Goal: Task Accomplishment & Management: Use online tool/utility

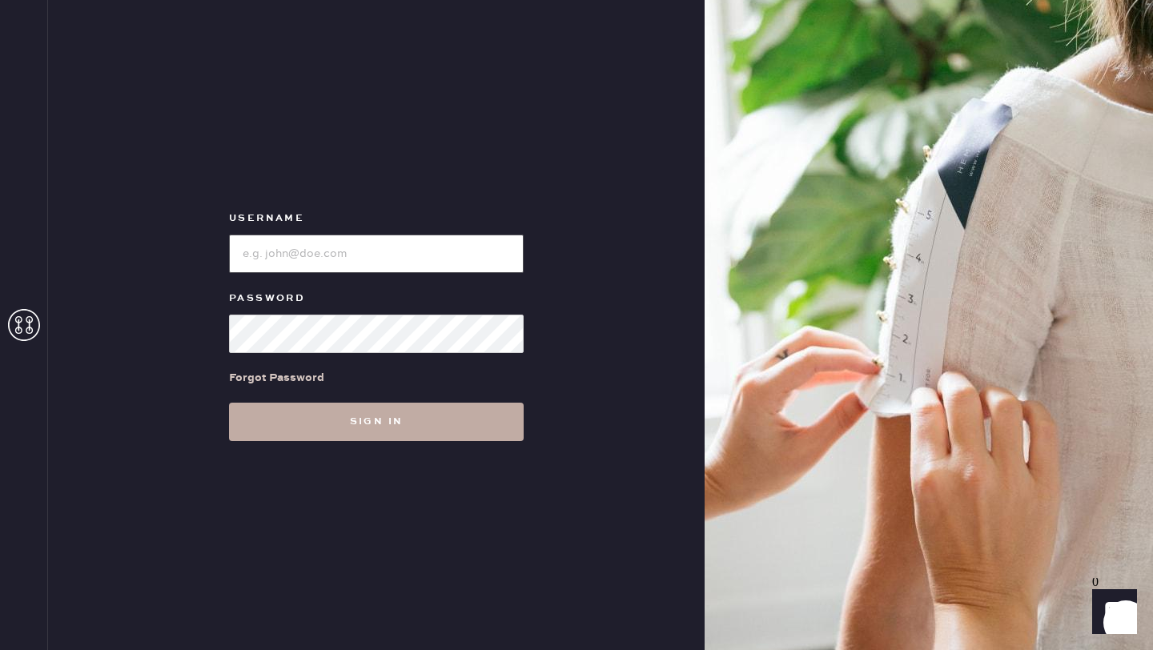
type input "reformationdesigndistrictmiami"
click at [396, 425] on button "Sign in" at bounding box center [376, 422] width 295 height 38
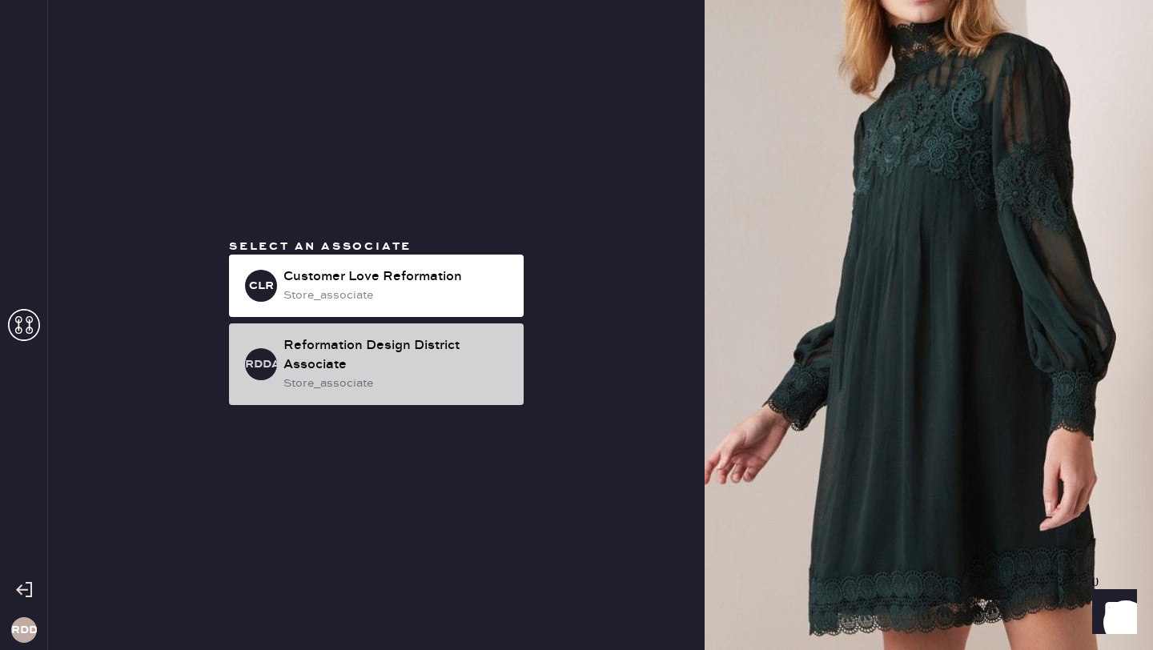
click at [362, 356] on div "Reformation Design District Associate" at bounding box center [396, 355] width 227 height 38
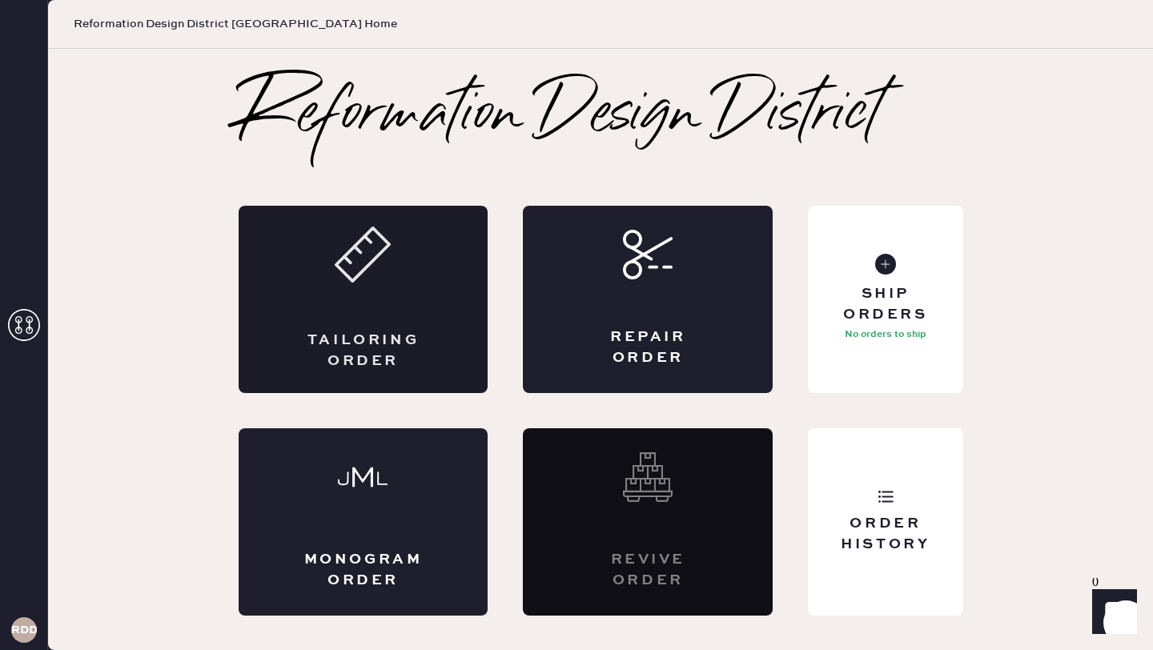
click at [359, 271] on icon at bounding box center [363, 255] width 56 height 56
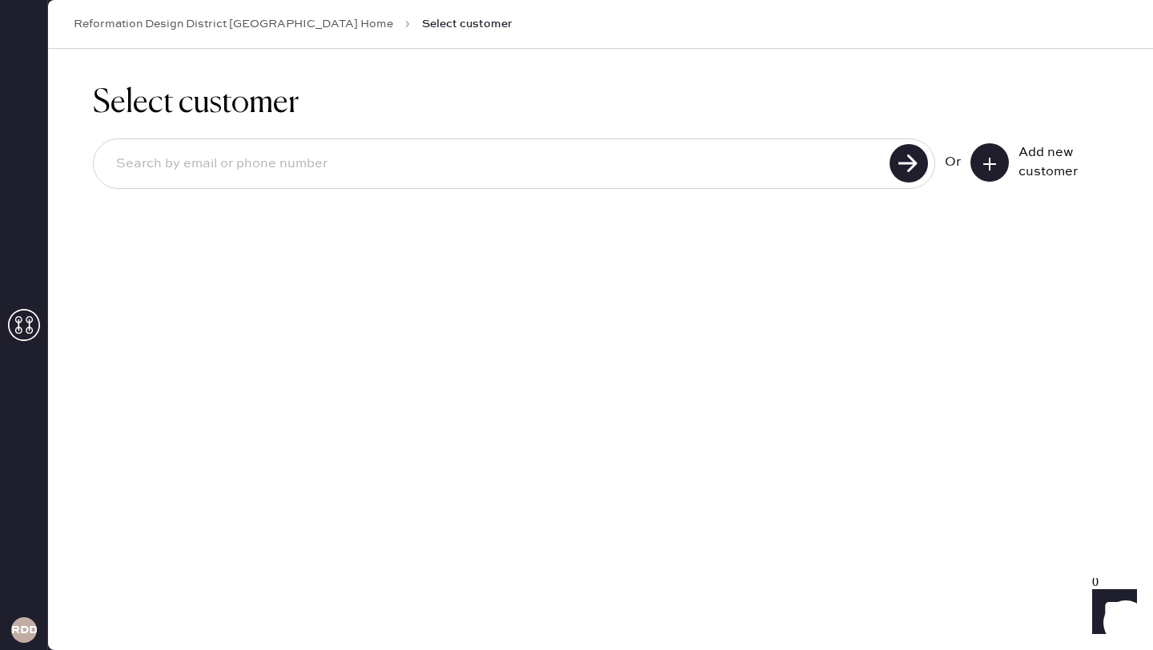
click at [327, 159] on input at bounding box center [493, 164] width 781 height 37
type input "[EMAIL_ADDRESS][DOMAIN_NAME]"
click at [991, 170] on icon at bounding box center [990, 164] width 16 height 16
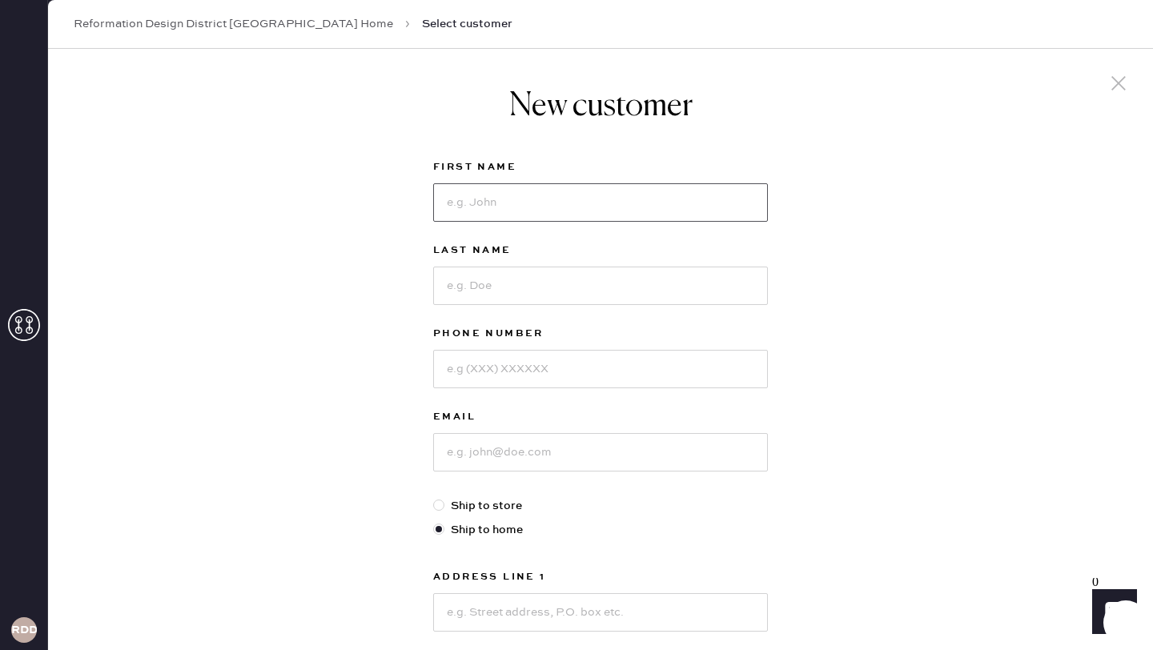
click at [625, 199] on input at bounding box center [600, 202] width 335 height 38
type input "[PERSON_NAME]"
click at [541, 284] on input at bounding box center [600, 286] width 335 height 38
type input "[PERSON_NAME]"
click at [540, 377] on input at bounding box center [600, 369] width 335 height 38
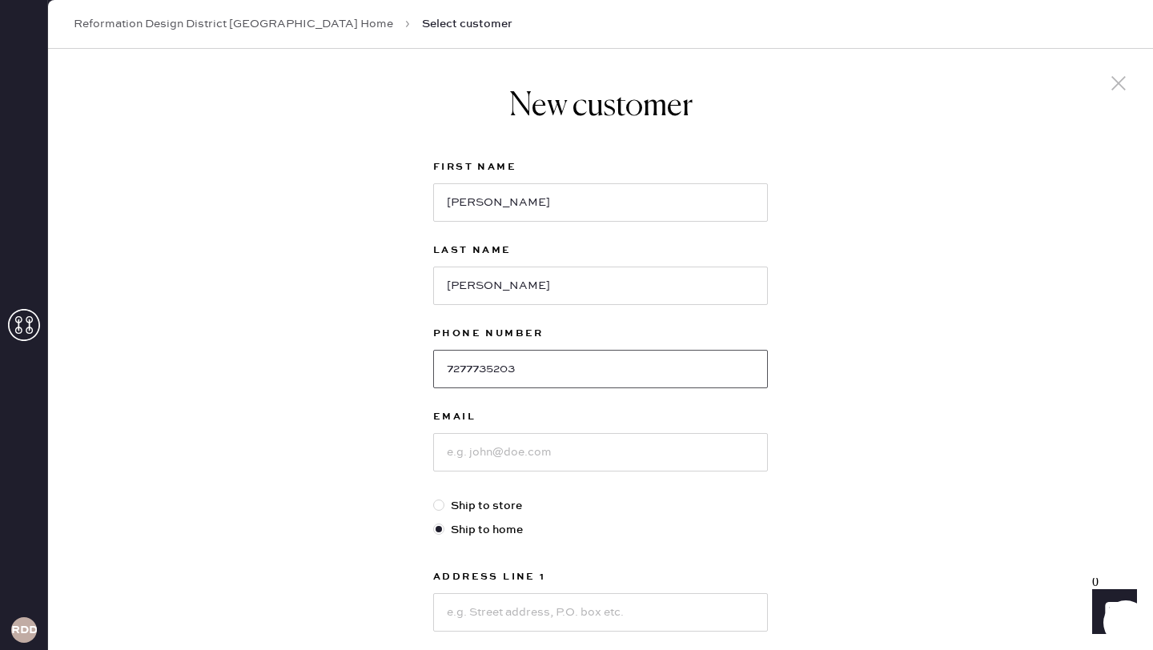
type input "7277735203"
click at [536, 468] on input at bounding box center [600, 452] width 335 height 38
type input "[EMAIL_ADDRESS][DOMAIN_NAME]"
click at [561, 610] on input at bounding box center [600, 612] width 335 height 38
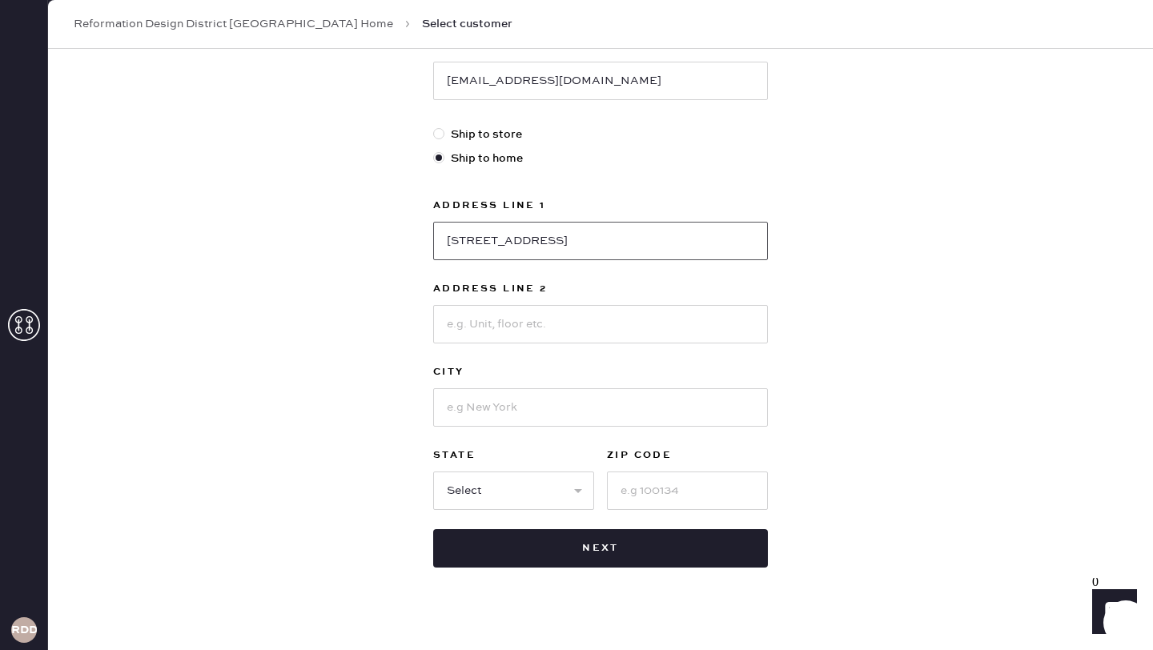
scroll to position [392, 0]
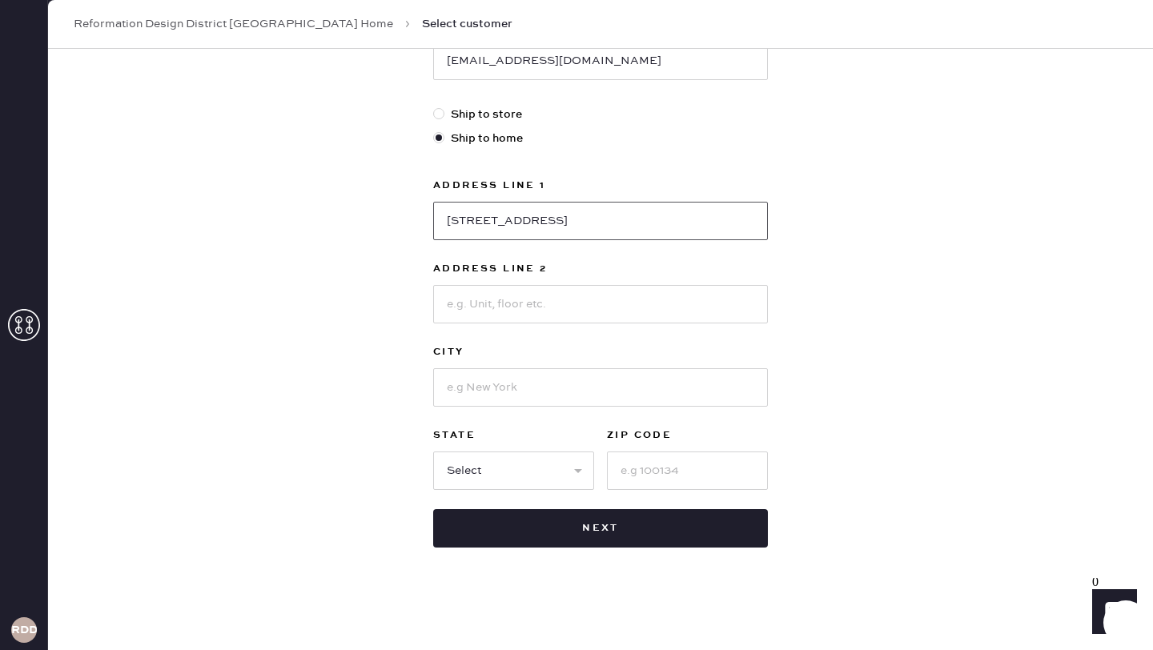
type input "[STREET_ADDRESS]"
click at [492, 313] on input at bounding box center [600, 304] width 335 height 38
type input "Apt 2201"
click at [476, 397] on input at bounding box center [600, 387] width 335 height 38
type input "[GEOGRAPHIC_DATA]"
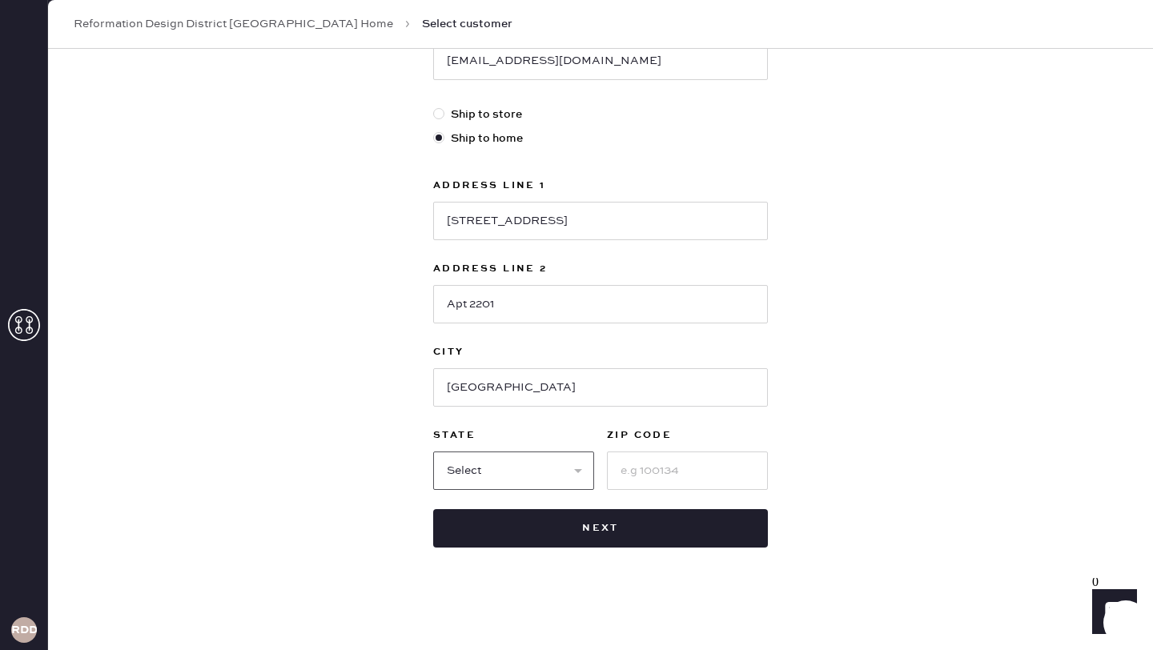
click at [467, 465] on select "Select AK AL AR AZ CA CO CT [GEOGRAPHIC_DATA] DE FL [GEOGRAPHIC_DATA] HI [GEOGR…" at bounding box center [513, 471] width 161 height 38
select select "FL"
click at [664, 464] on input at bounding box center [687, 471] width 161 height 38
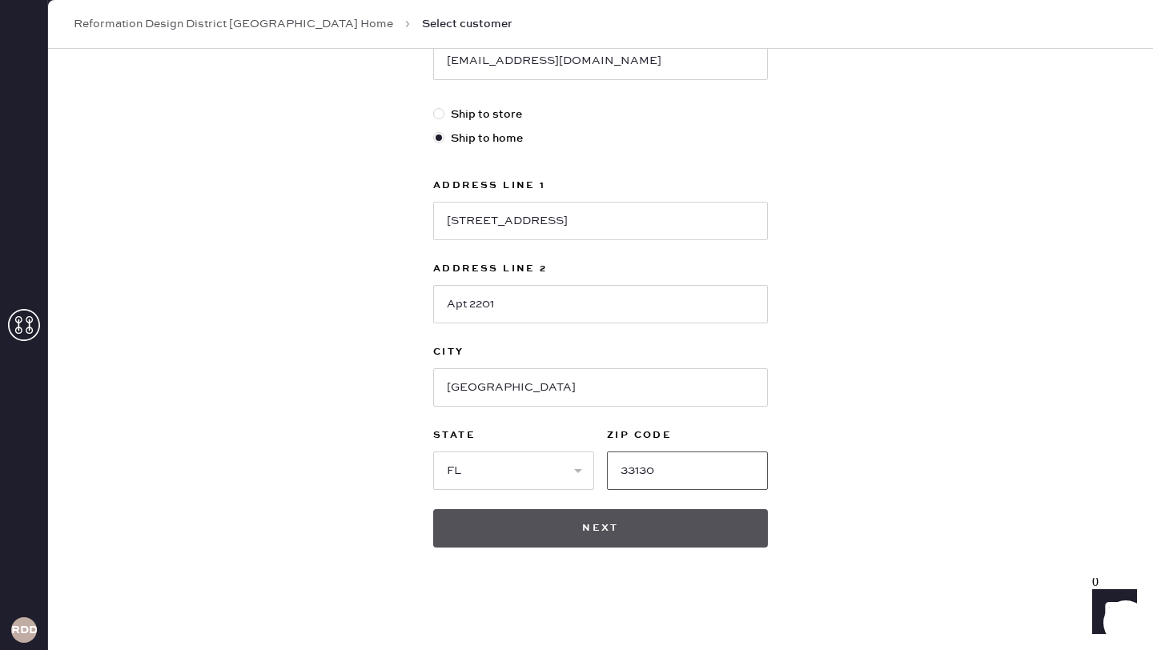
type input "33130"
click at [658, 524] on button "Next" at bounding box center [600, 528] width 335 height 38
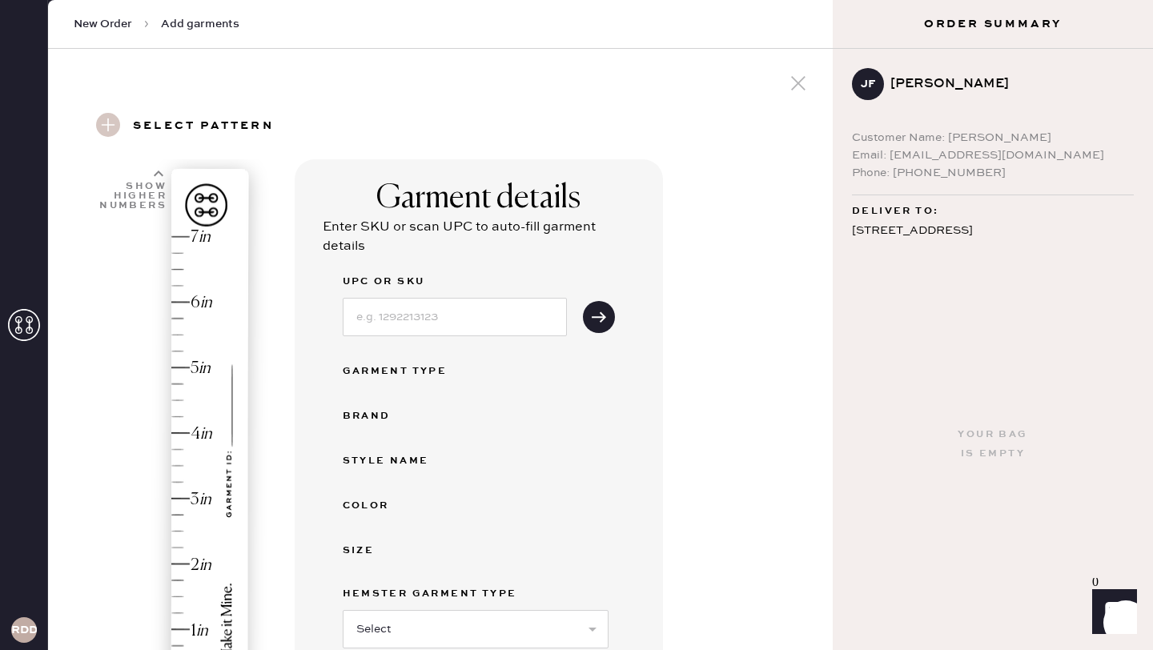
scroll to position [47, 0]
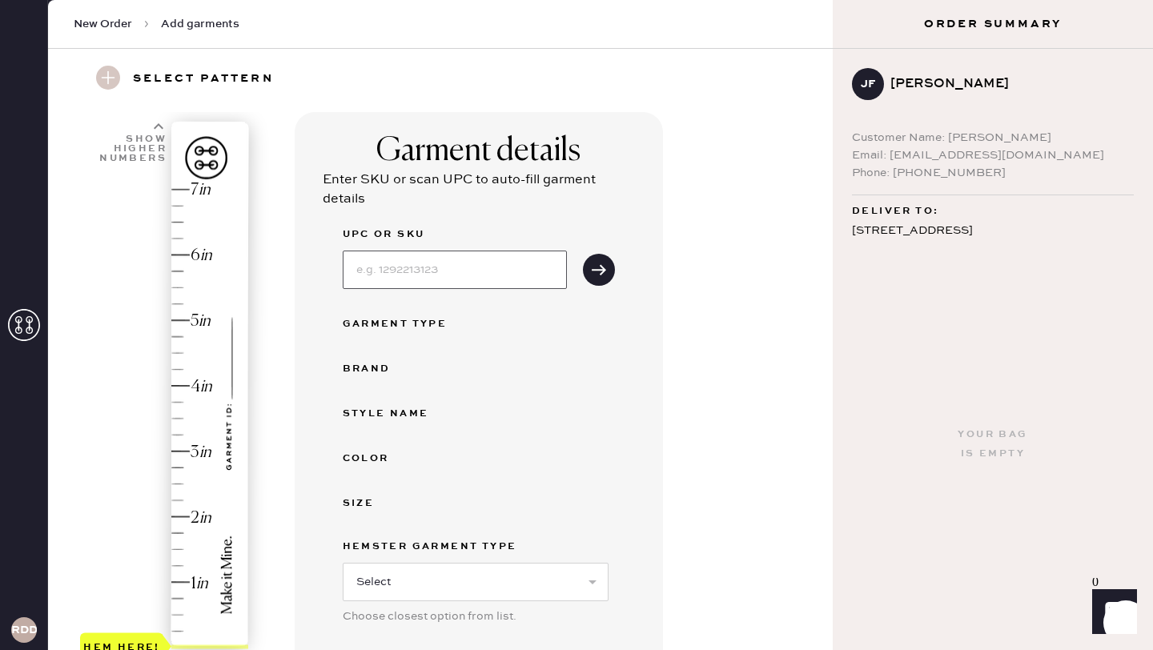
click at [455, 277] on input at bounding box center [455, 270] width 224 height 38
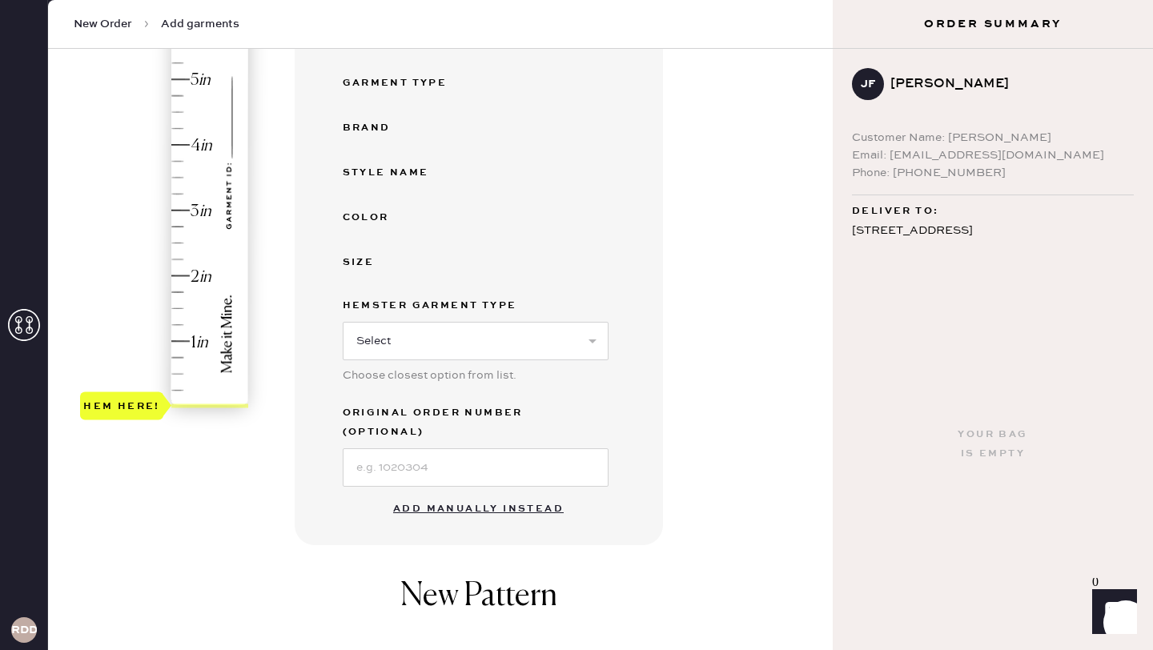
scroll to position [311, 0]
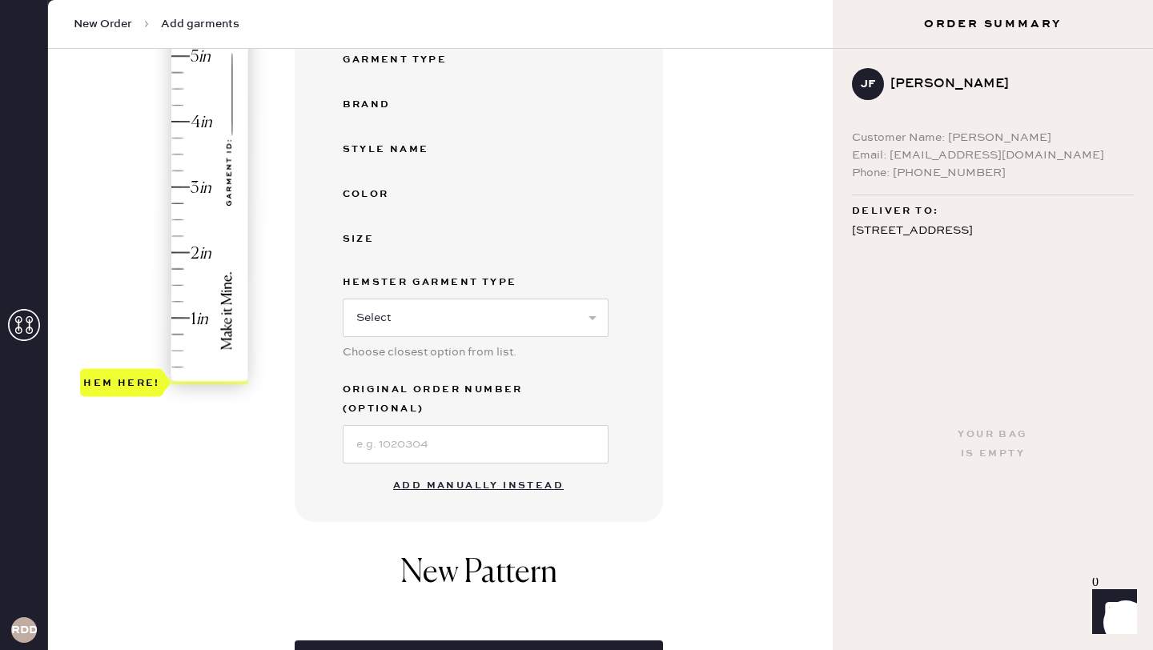
click at [526, 470] on button "Add manually instead" at bounding box center [479, 486] width 190 height 32
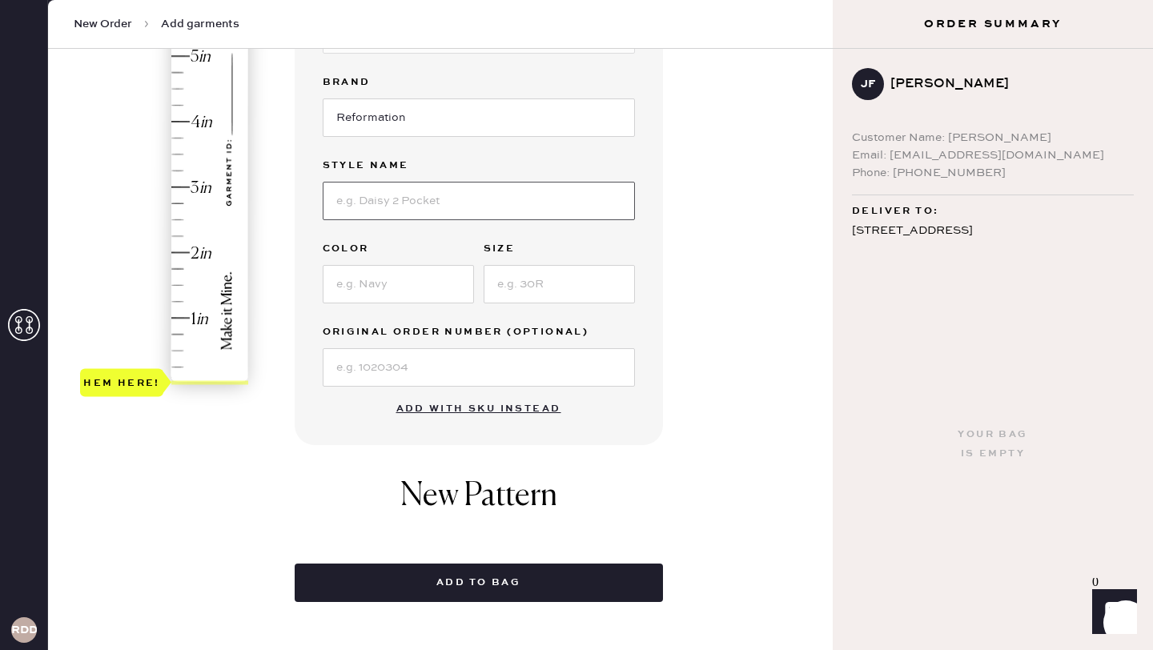
click at [496, 199] on input at bounding box center [479, 201] width 312 height 38
type input "[PERSON_NAME] High Rise Slouchy Wide Leg Jeans"
click at [370, 282] on input at bounding box center [398, 284] width 151 height 38
type input "[US_STATE]"
click at [512, 283] on input at bounding box center [559, 284] width 151 height 38
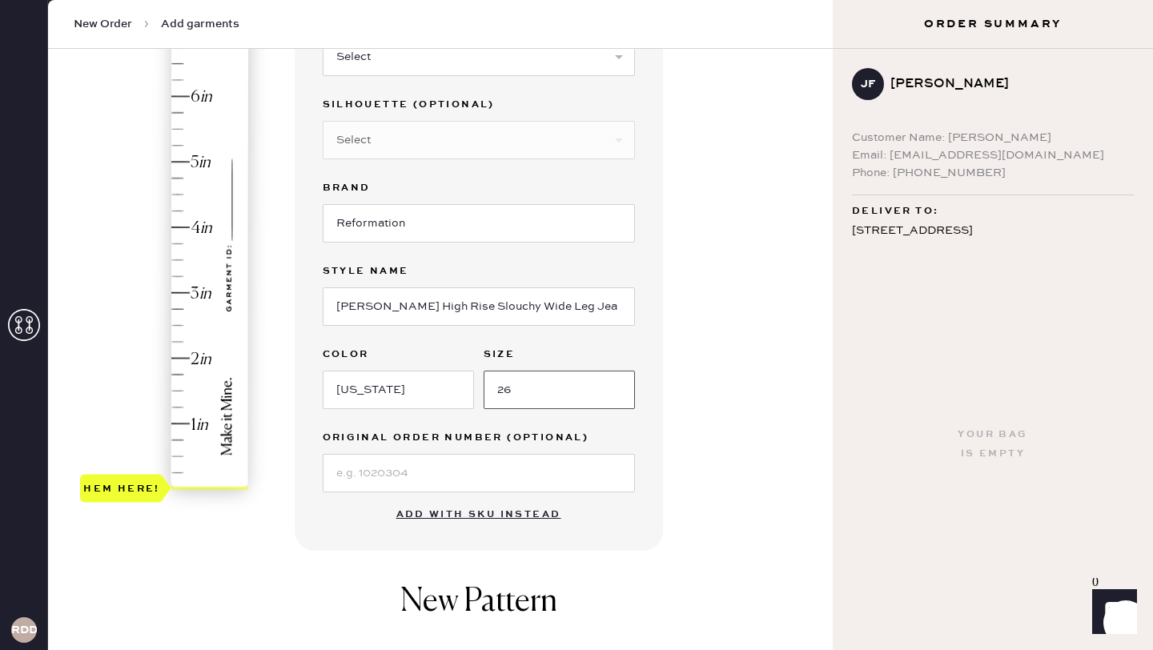
scroll to position [203, 0]
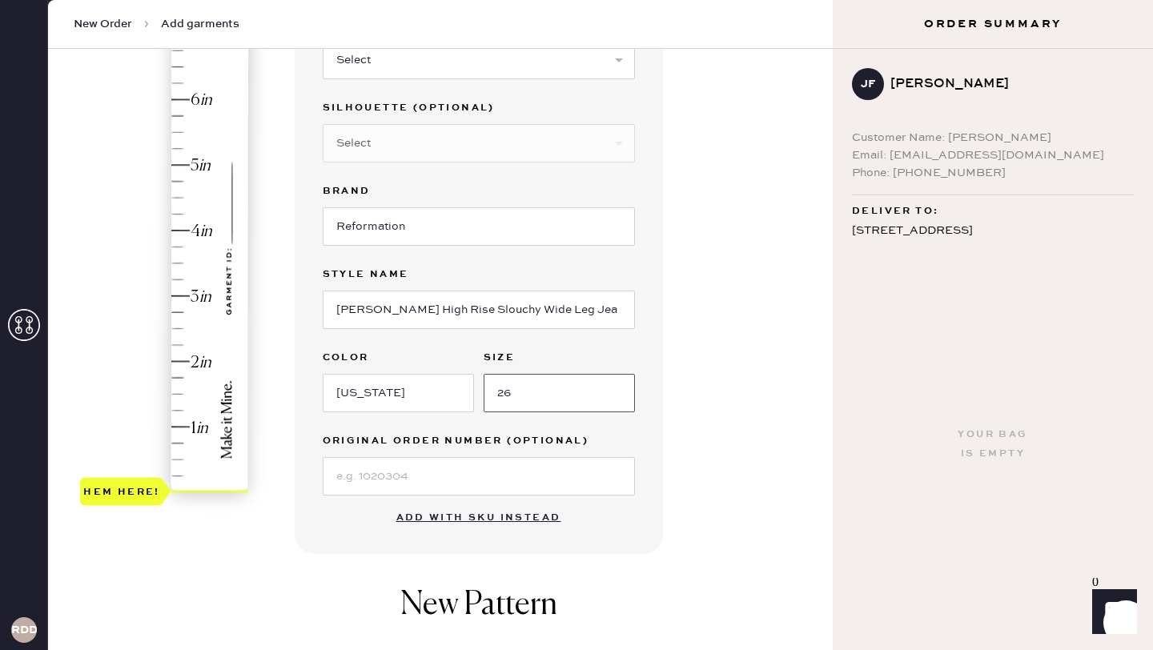
type input "26"
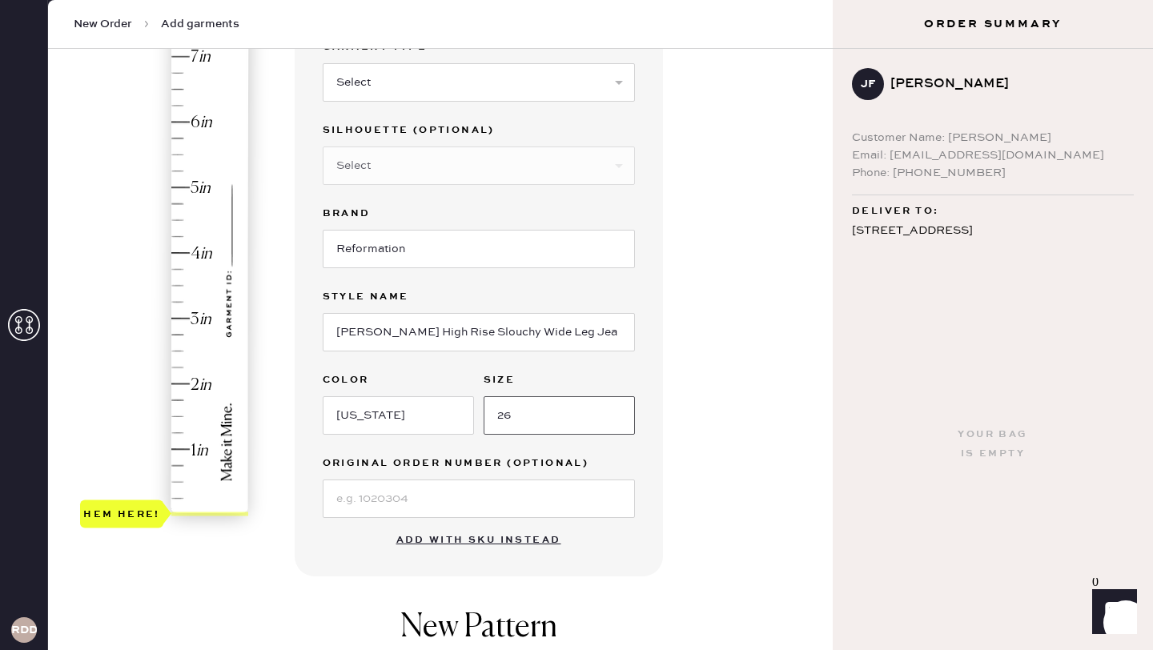
scroll to position [179, 0]
click at [179, 371] on div "Hem here!" at bounding box center [165, 287] width 171 height 472
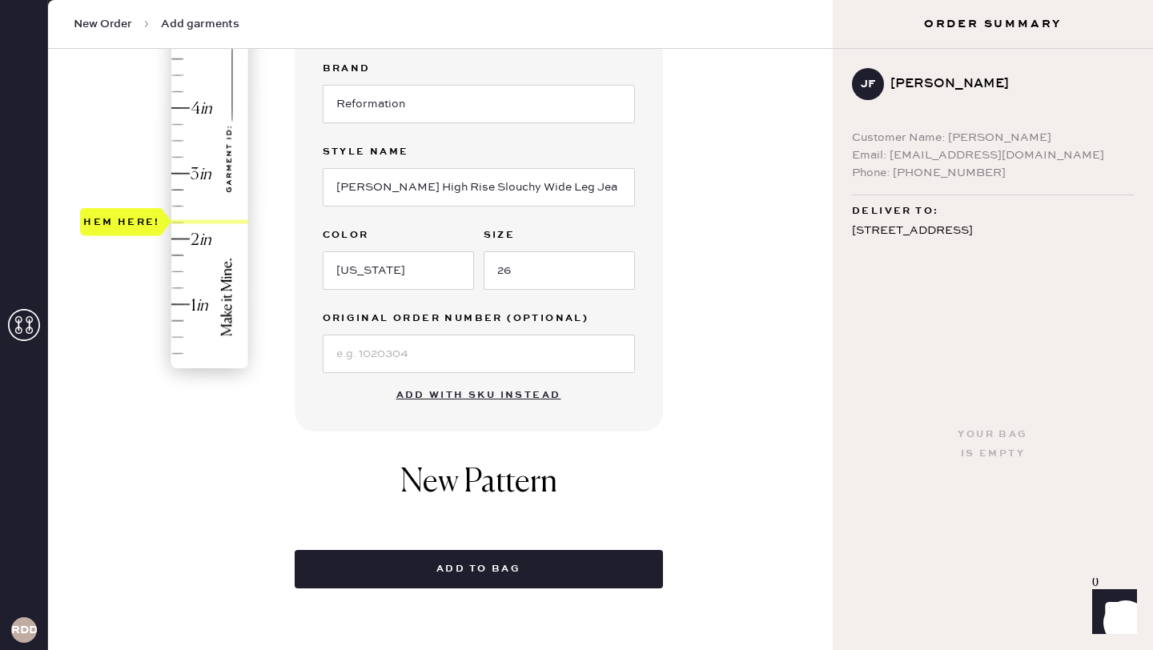
scroll to position [347, 0]
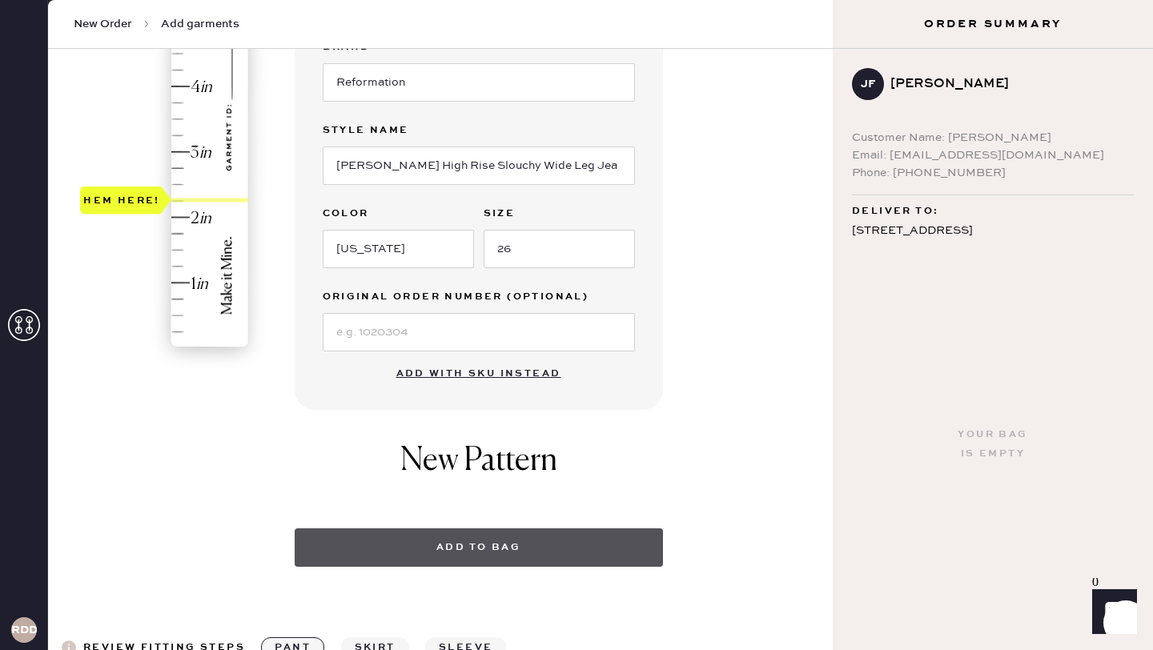
click at [517, 543] on button "Add to bag" at bounding box center [479, 547] width 368 height 38
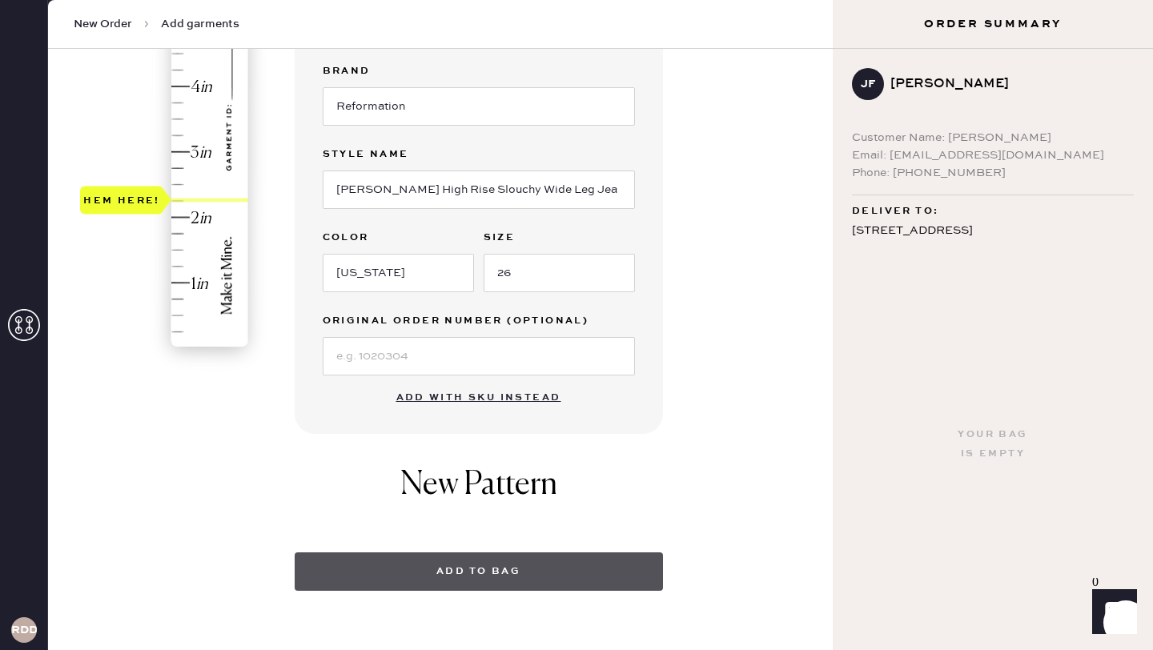
scroll to position [403, 0]
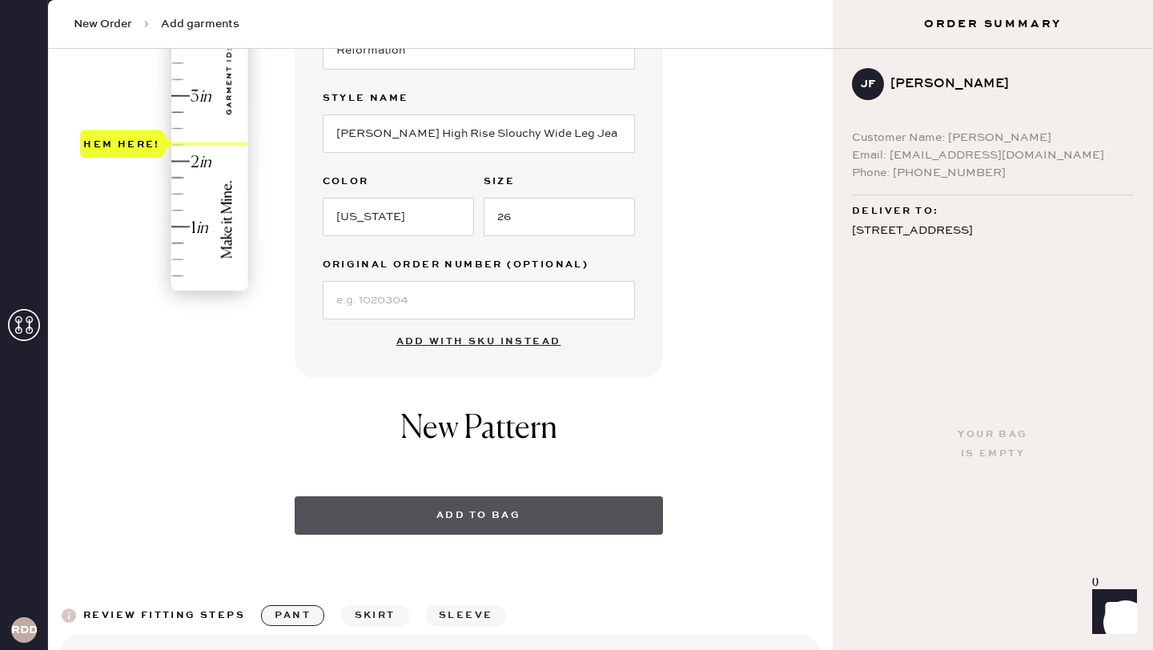
click at [501, 523] on button "Add to bag" at bounding box center [479, 515] width 368 height 38
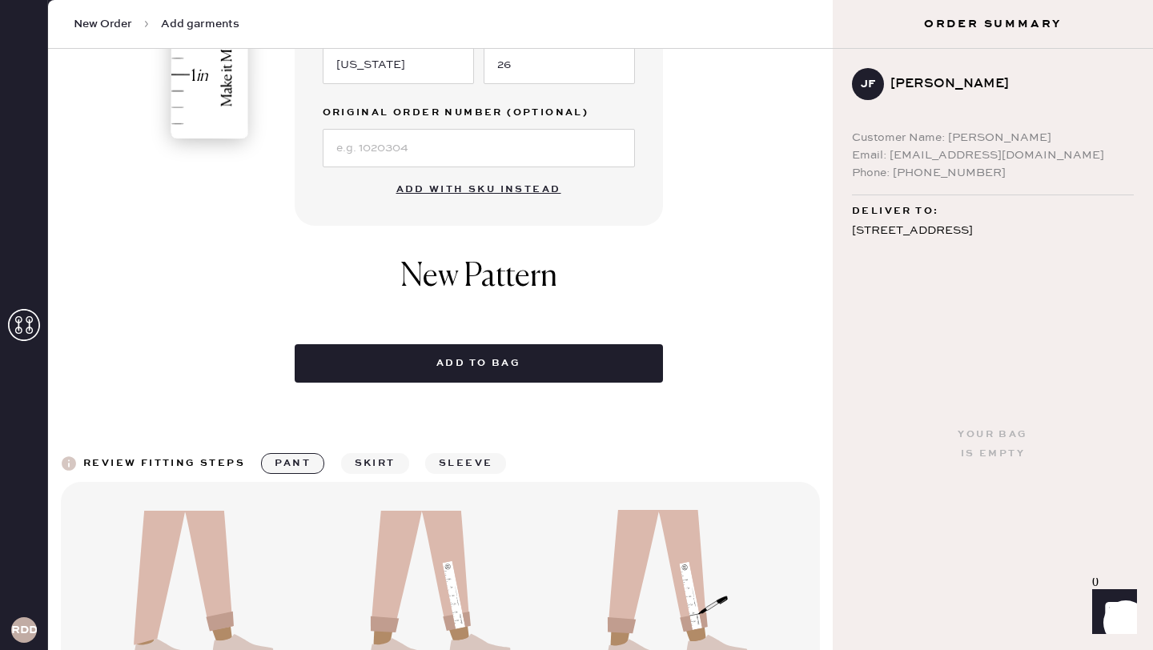
scroll to position [615, 0]
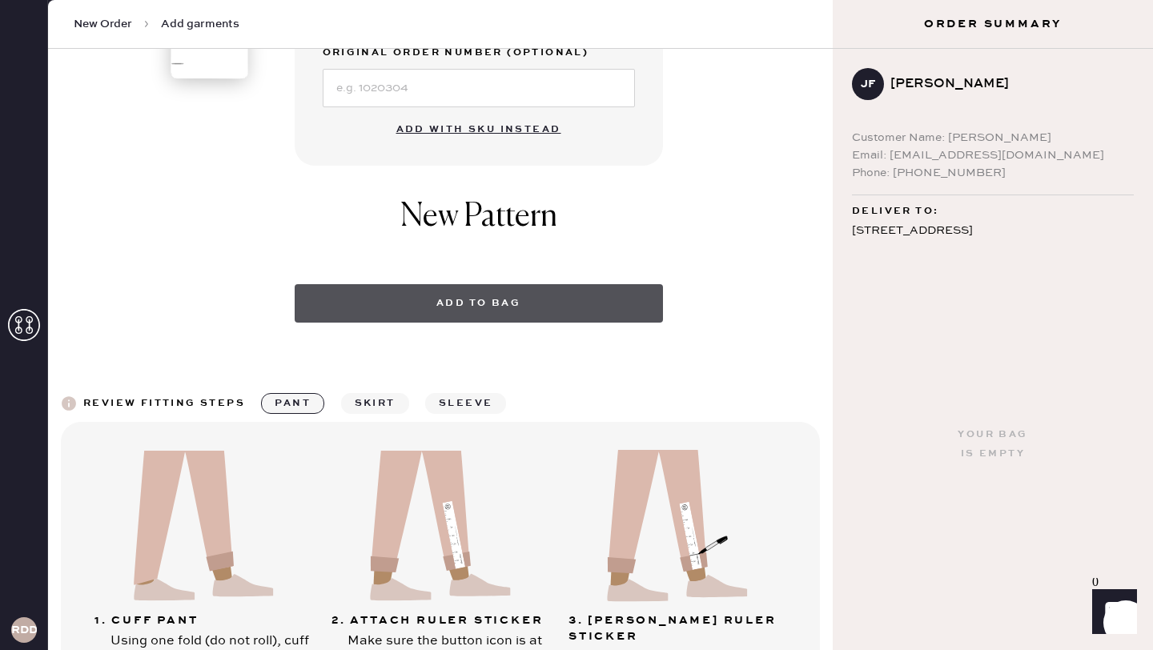
click at [461, 305] on button "Add to bag" at bounding box center [479, 303] width 368 height 38
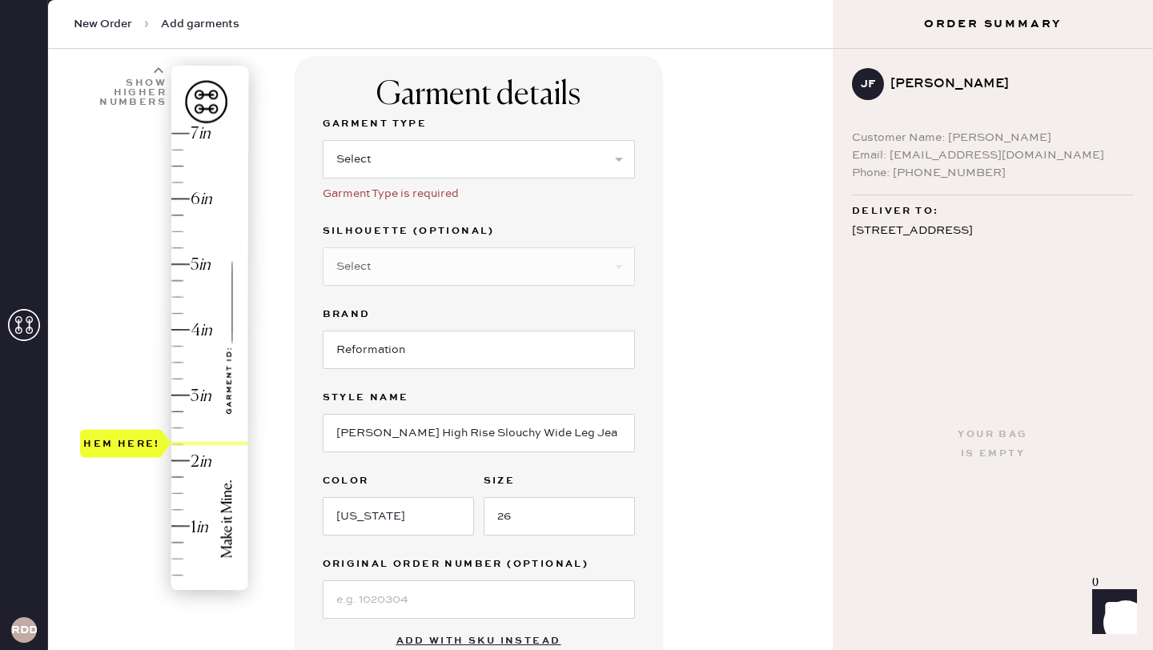
scroll to position [0, 0]
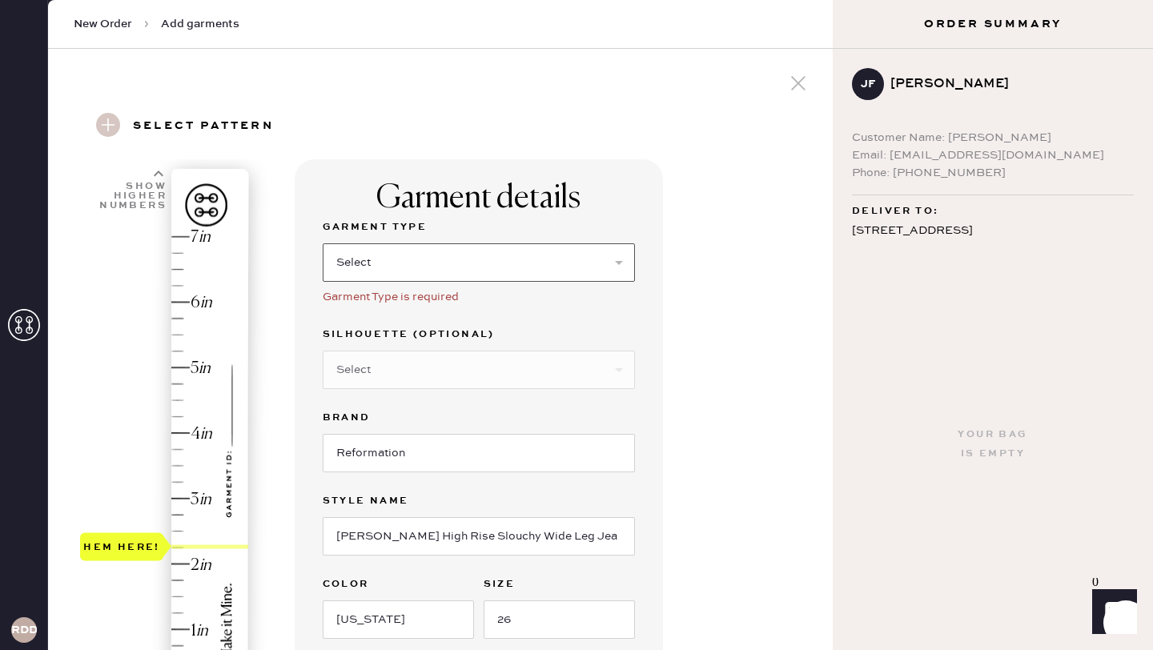
click at [425, 259] on select "Select Basic Skirt Jeans Leggings Pants Shorts Basic Sleeved Dress Basic Sleeve…" at bounding box center [479, 262] width 312 height 38
select select "2"
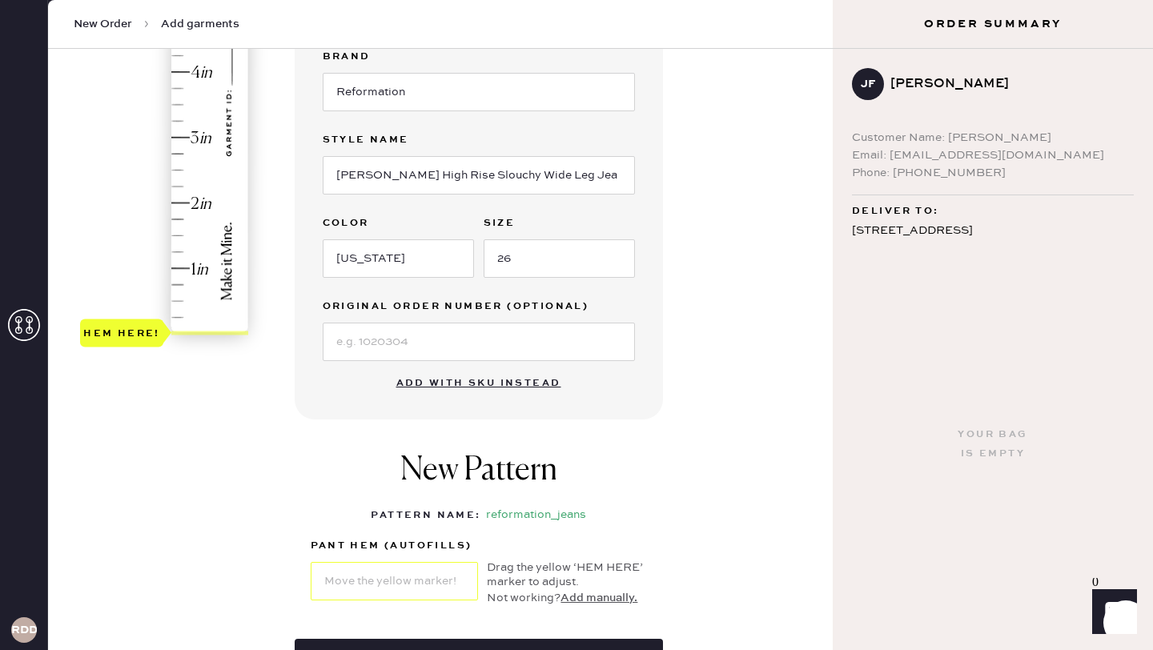
scroll to position [325, 0]
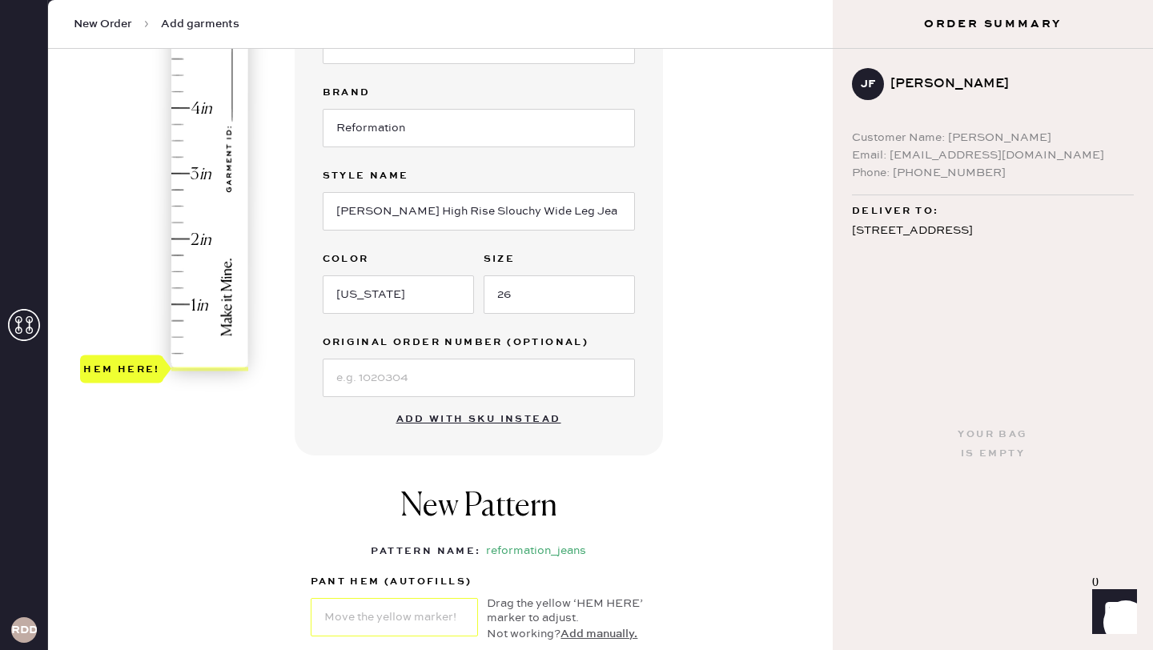
type input "2.25"
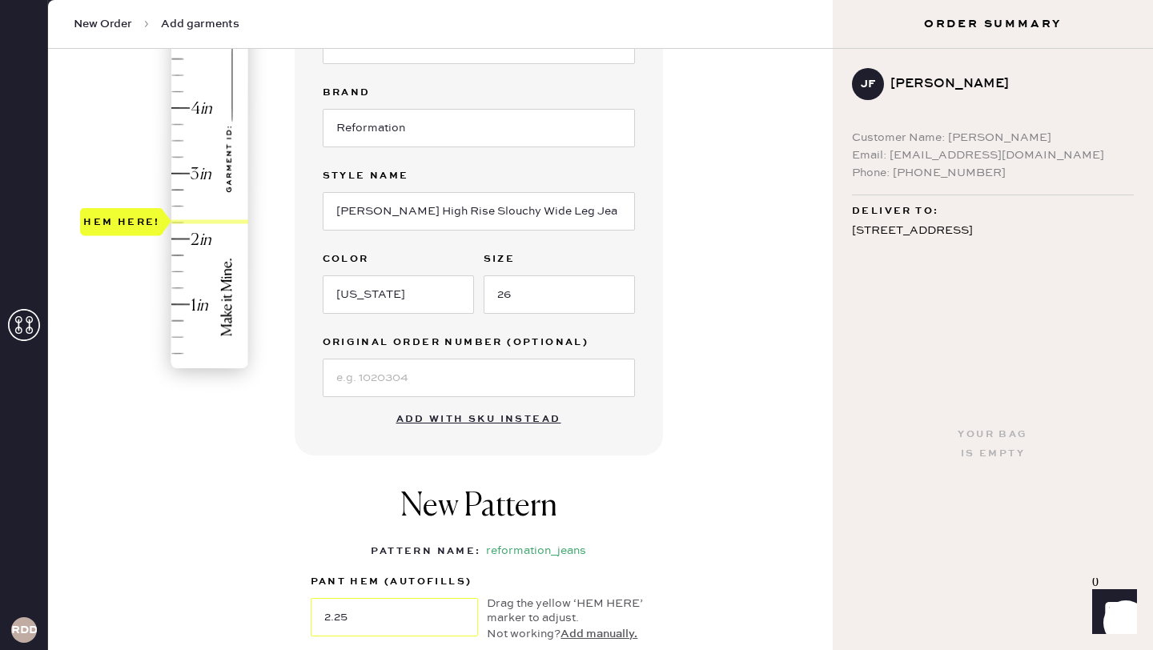
click at [175, 222] on div "Hem here!" at bounding box center [165, 141] width 171 height 472
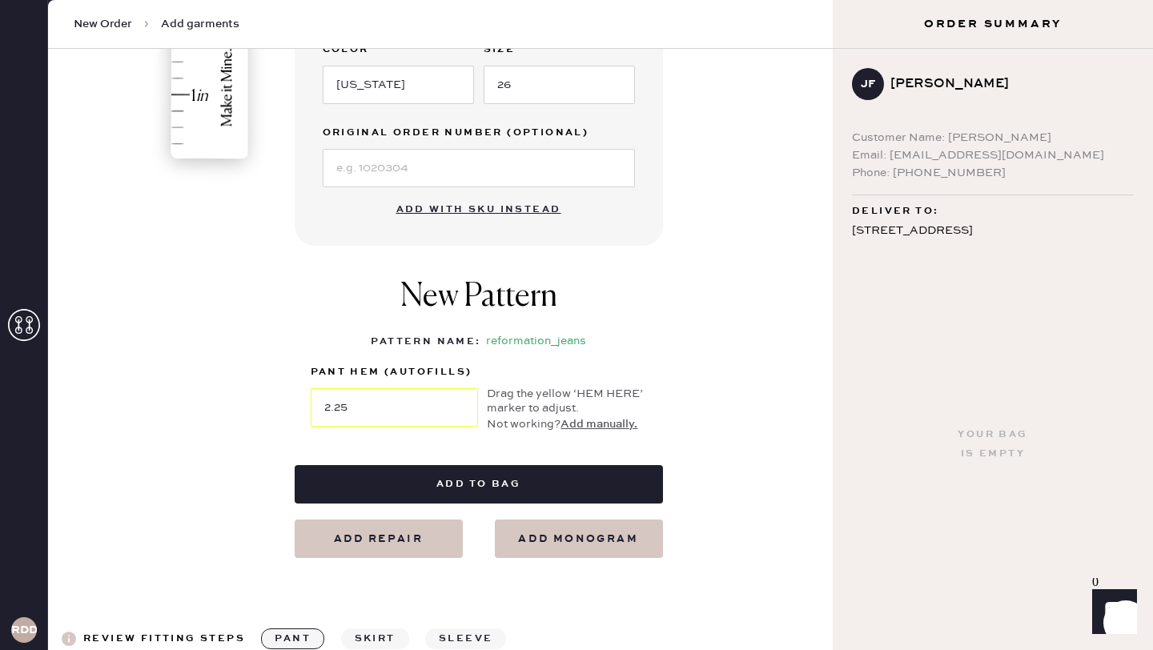
scroll to position [541, 0]
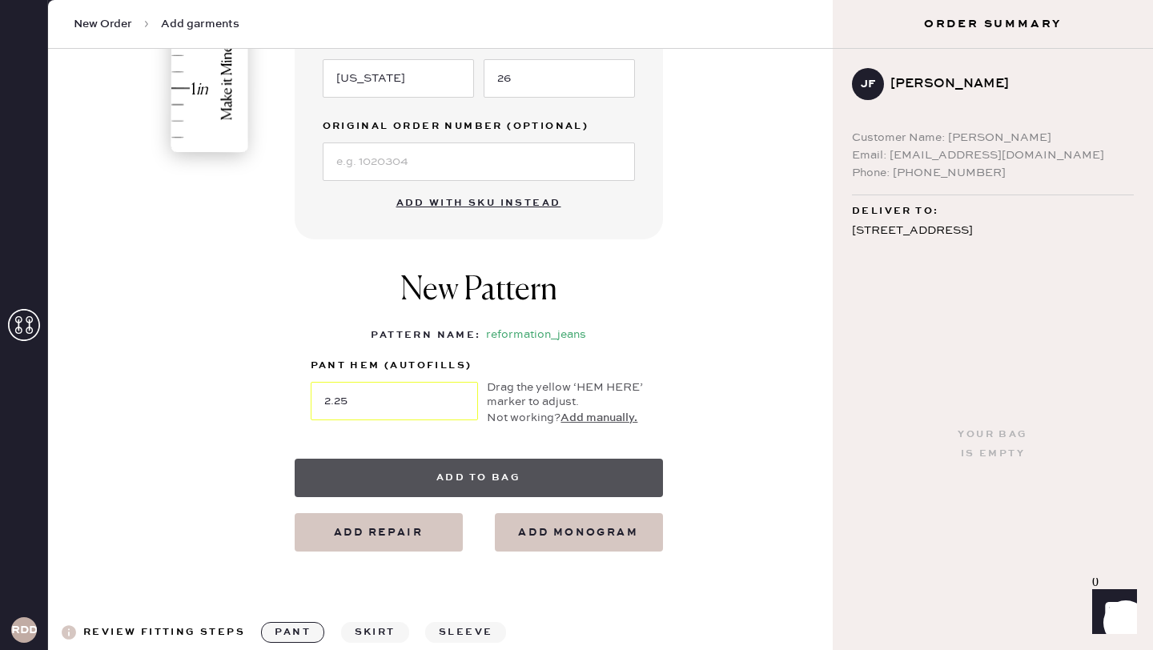
click at [430, 473] on button "Add to bag" at bounding box center [479, 478] width 368 height 38
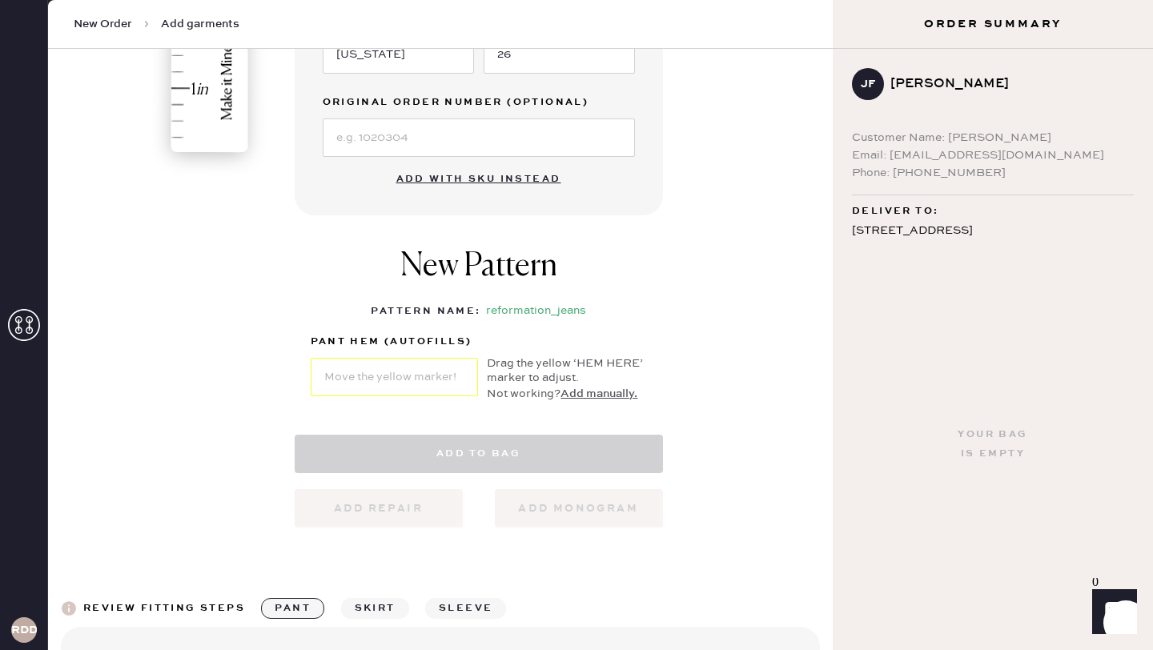
select select "2"
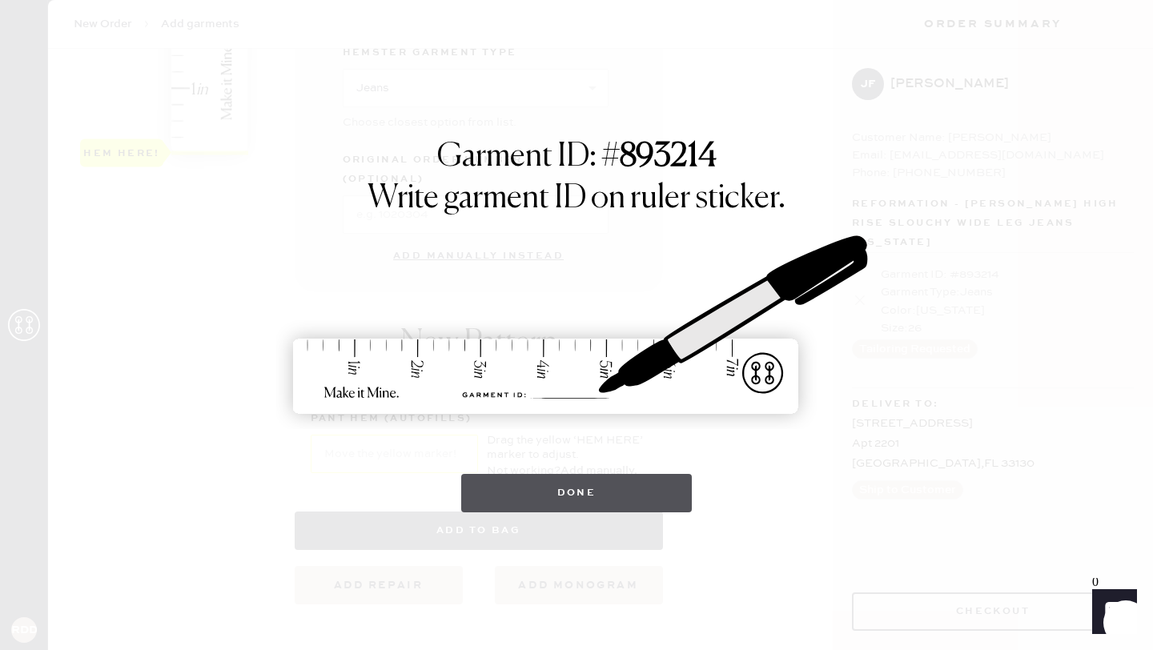
click at [585, 480] on button "Done" at bounding box center [576, 493] width 231 height 38
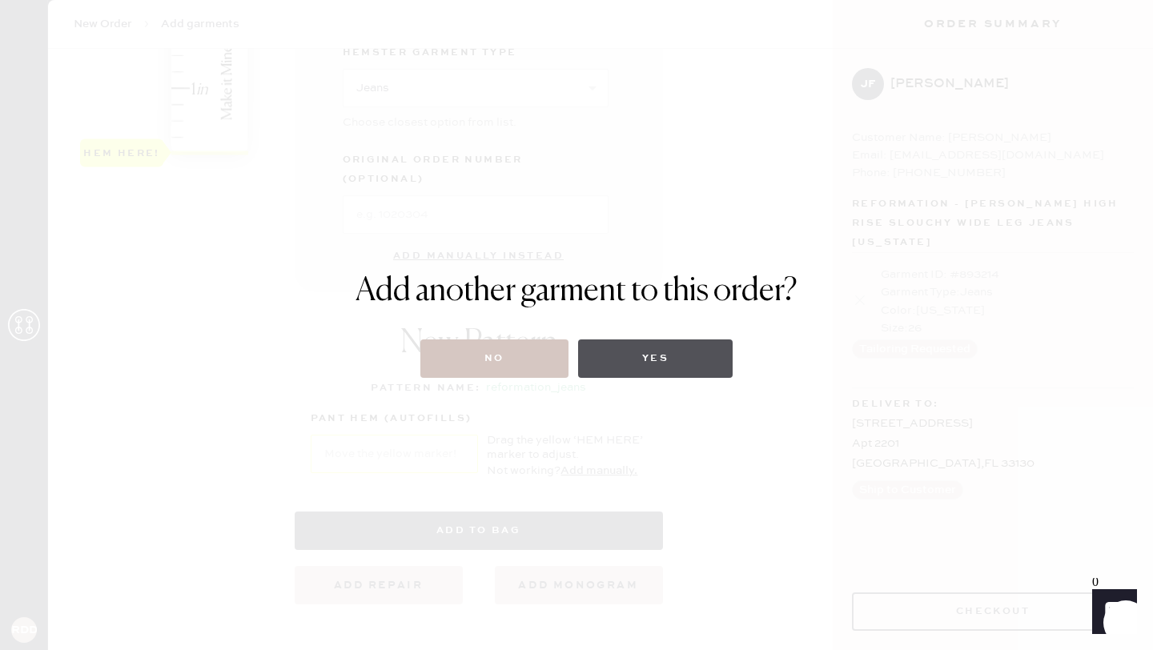
click at [622, 352] on button "Yes" at bounding box center [655, 359] width 155 height 38
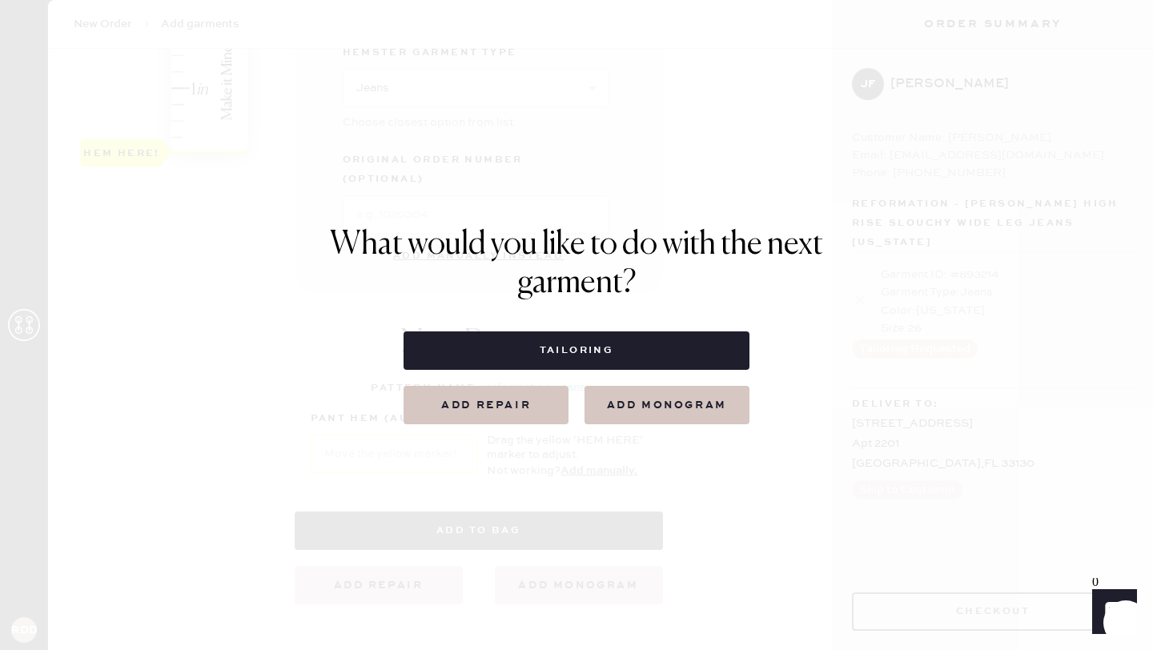
click at [622, 352] on button "Tailoring" at bounding box center [576, 350] width 345 height 38
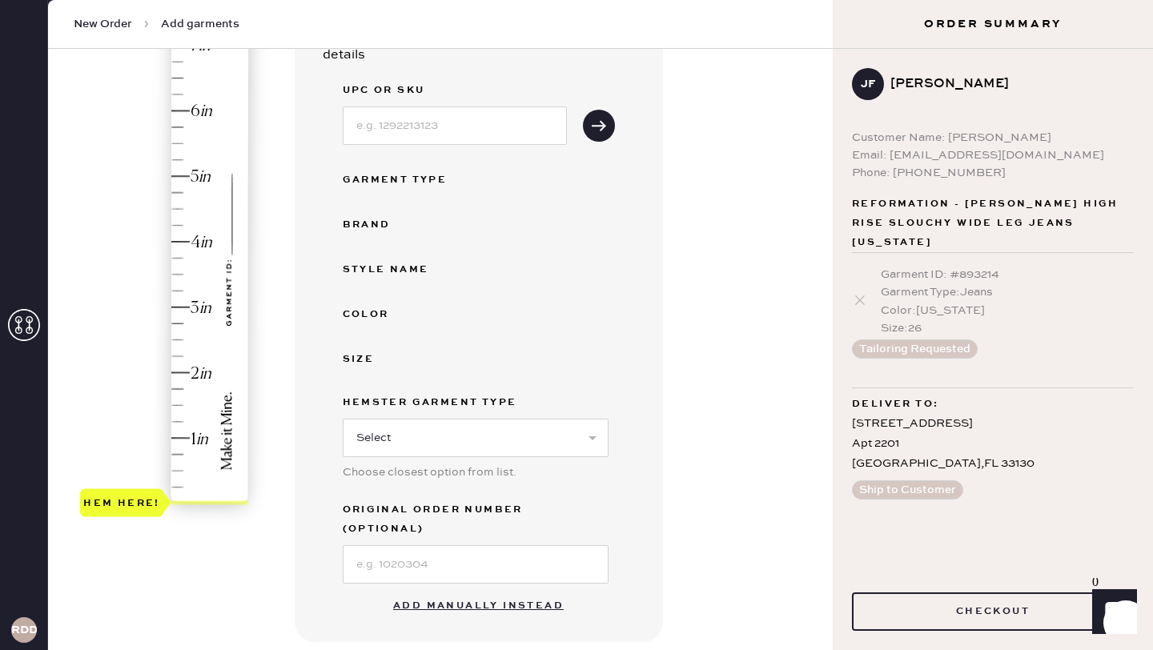
scroll to position [197, 0]
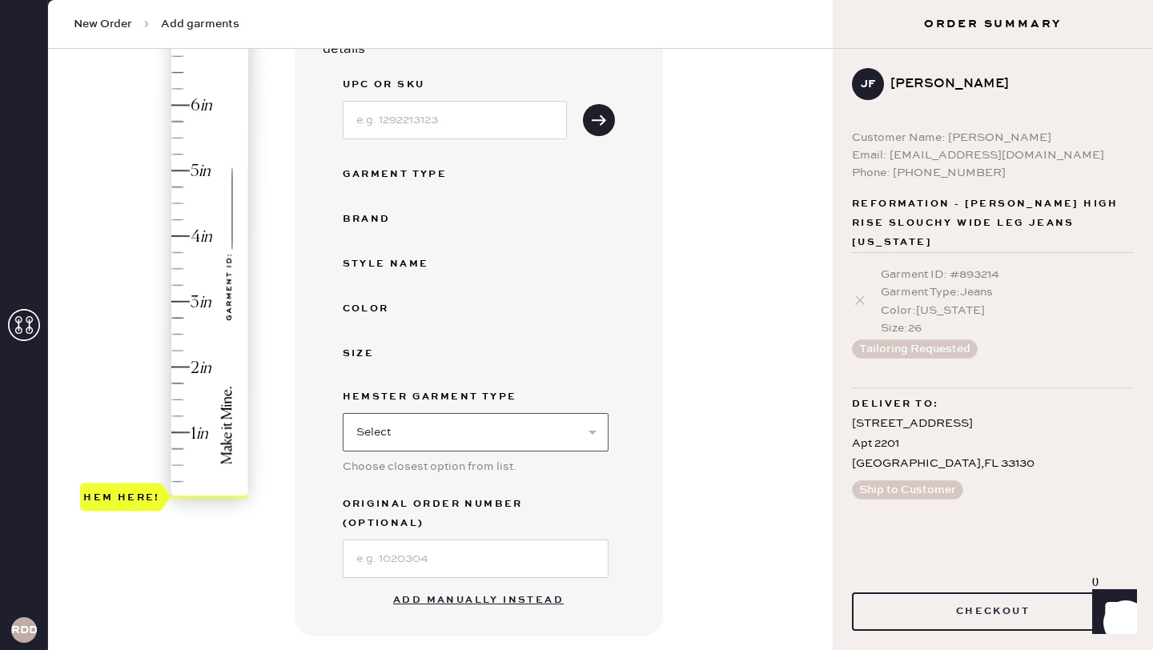
click at [580, 425] on select "Select Basic Skirt Jeans Leggings Pants Shorts Basic Sleeved Dress Basic Sleeve…" at bounding box center [476, 432] width 266 height 38
select select "2"
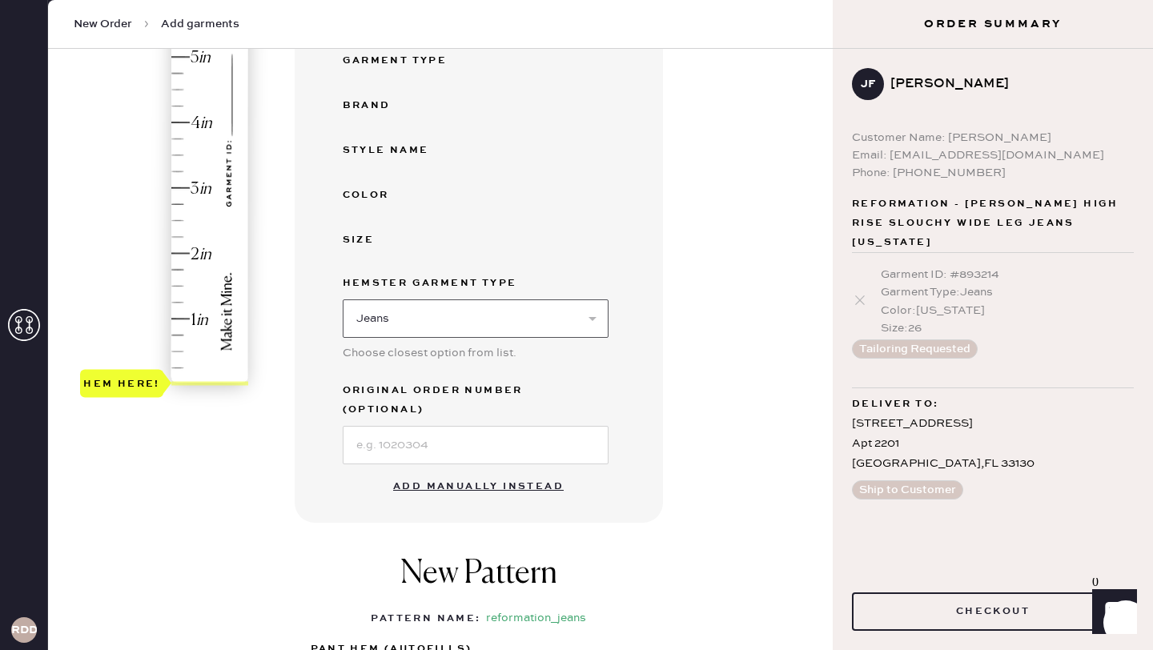
scroll to position [330, 0]
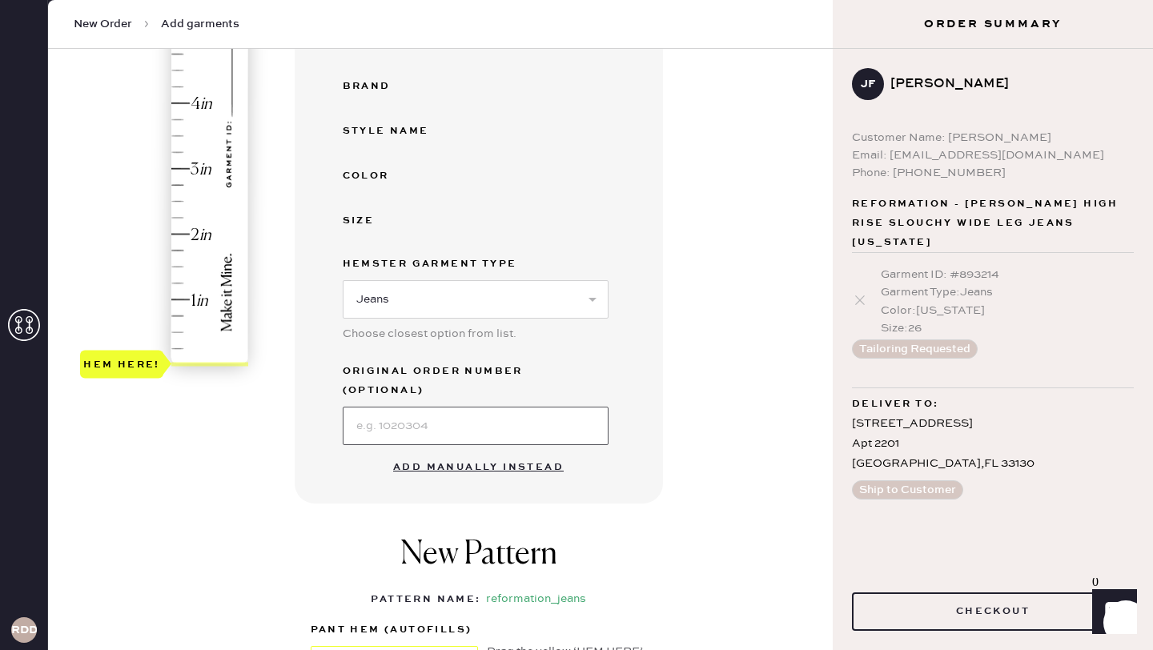
click at [533, 414] on input at bounding box center [476, 426] width 266 height 38
type input "[PERSON_NAME] low Rise Slouchy Wide Leg Jeans"
click at [499, 452] on button "Add manually instead" at bounding box center [479, 468] width 190 height 32
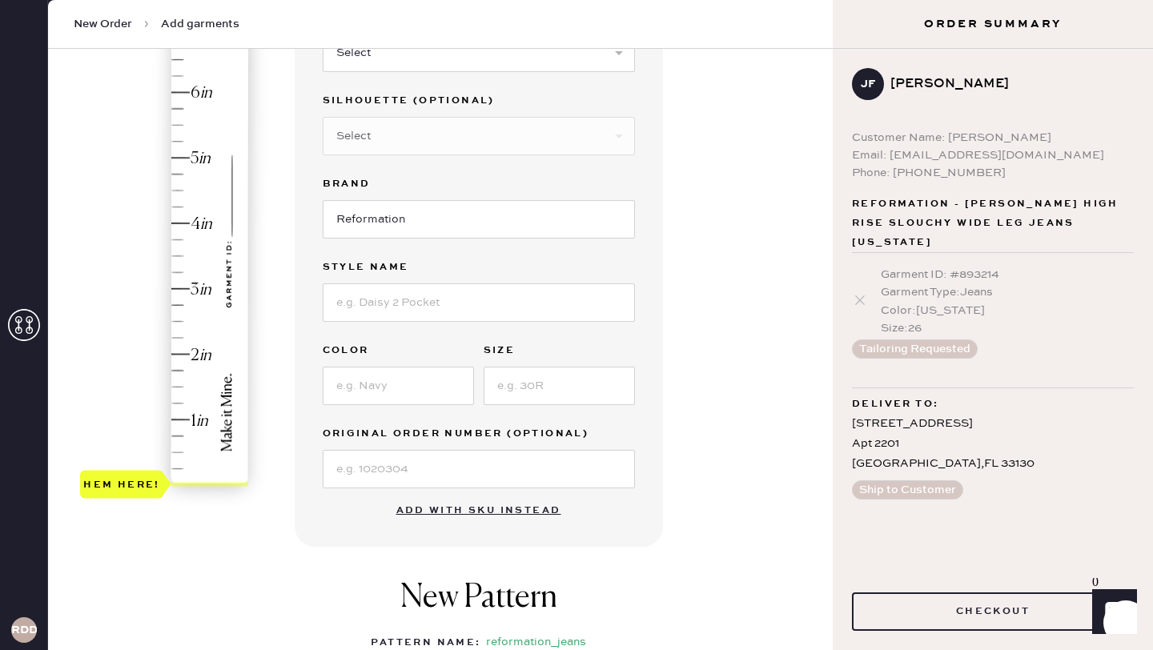
scroll to position [189, 0]
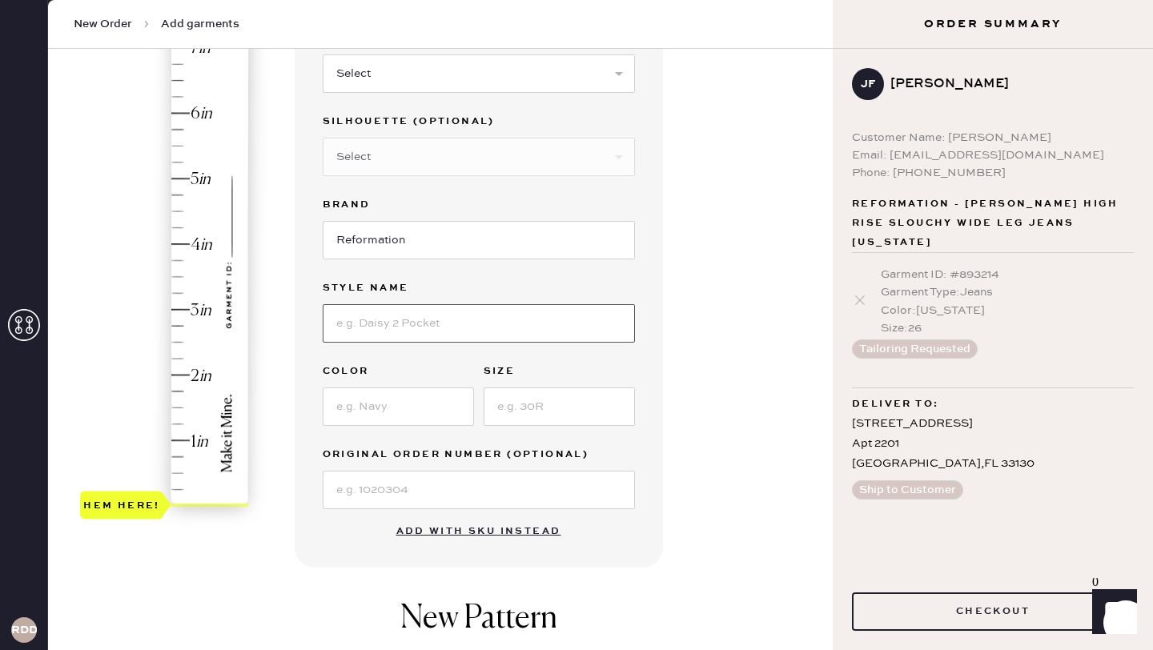
click at [419, 321] on input at bounding box center [479, 323] width 312 height 38
type input "[PERSON_NAME] Low rise slouchy wide leg jeans"
click at [367, 400] on input at bounding box center [398, 407] width 151 height 38
click at [536, 412] on input at bounding box center [559, 407] width 151 height 38
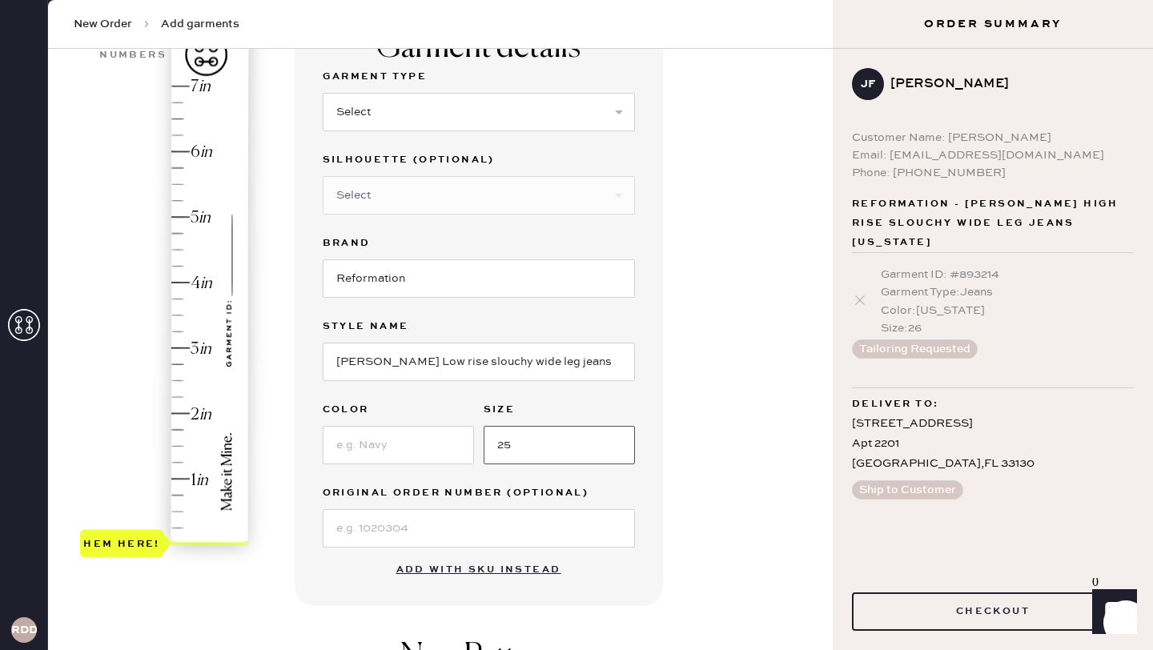
scroll to position [154, 0]
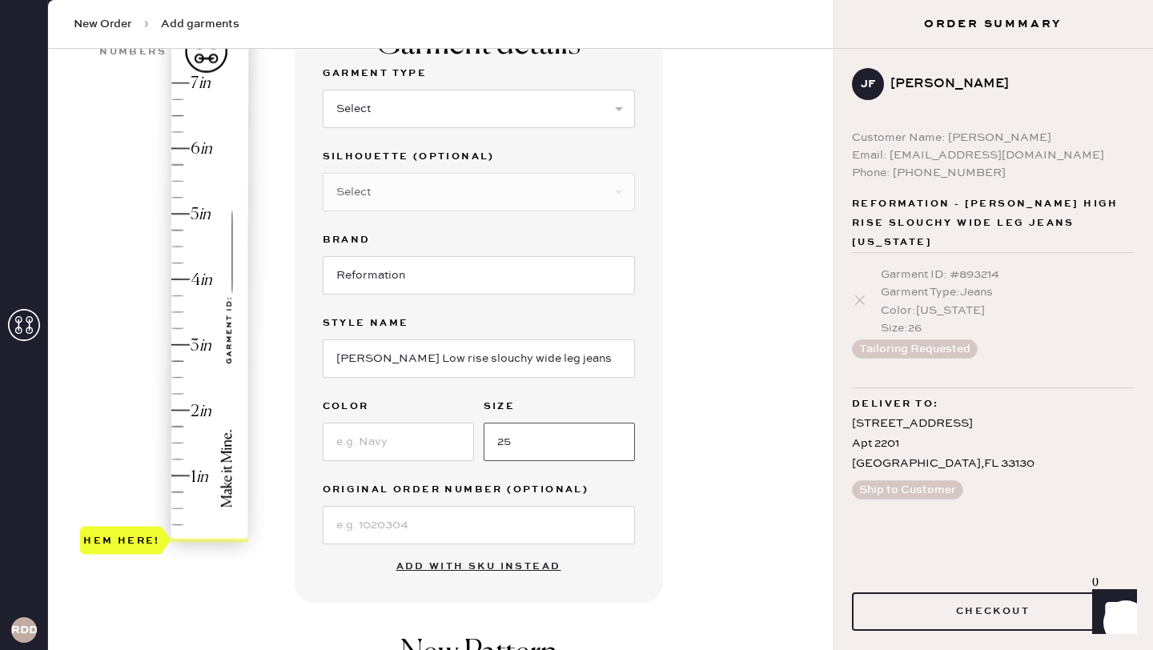
type input "25"
type input "3.25"
click at [180, 326] on div "Hem here!" at bounding box center [165, 312] width 171 height 472
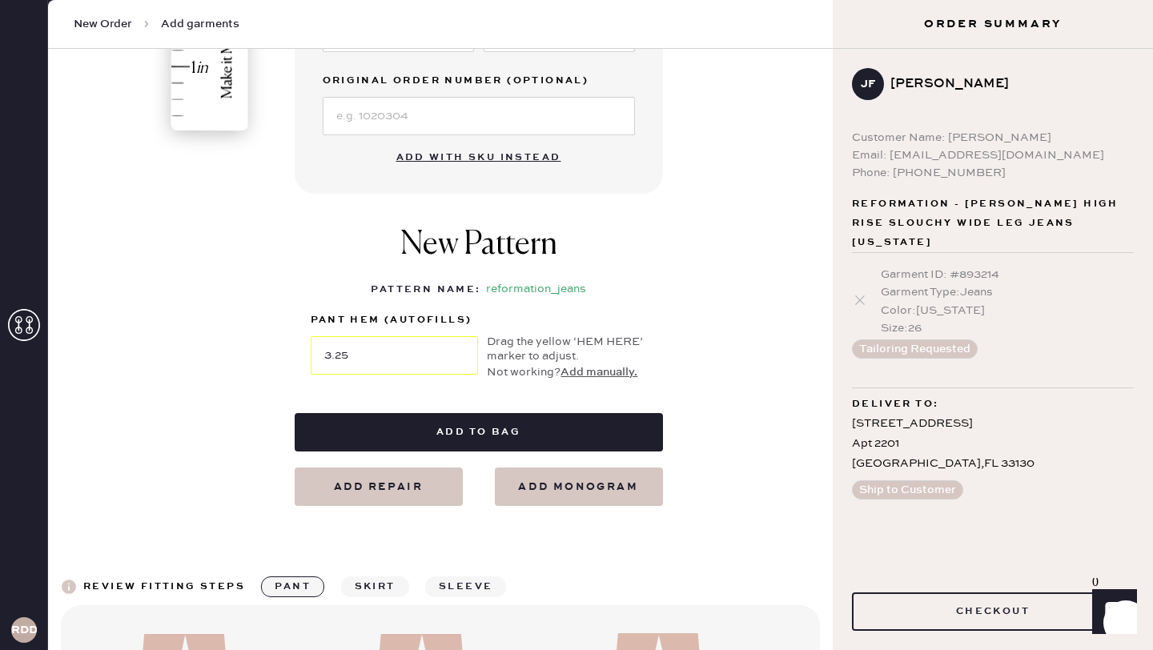
scroll to position [576, 0]
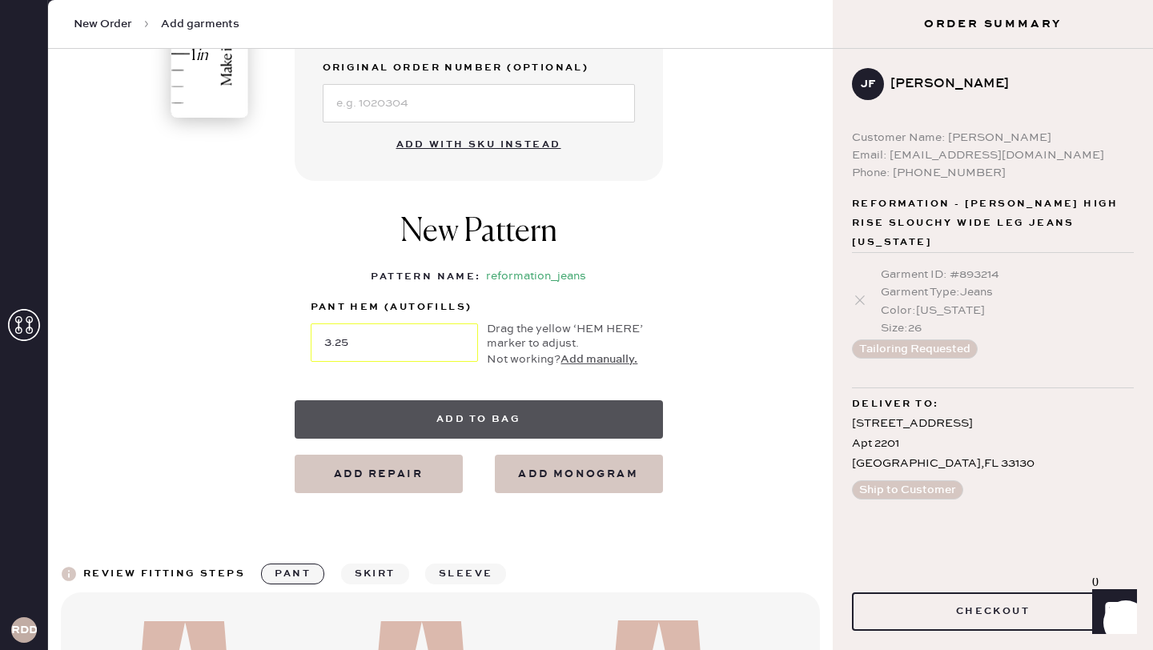
click at [446, 415] on button "Add to bag" at bounding box center [479, 419] width 368 height 38
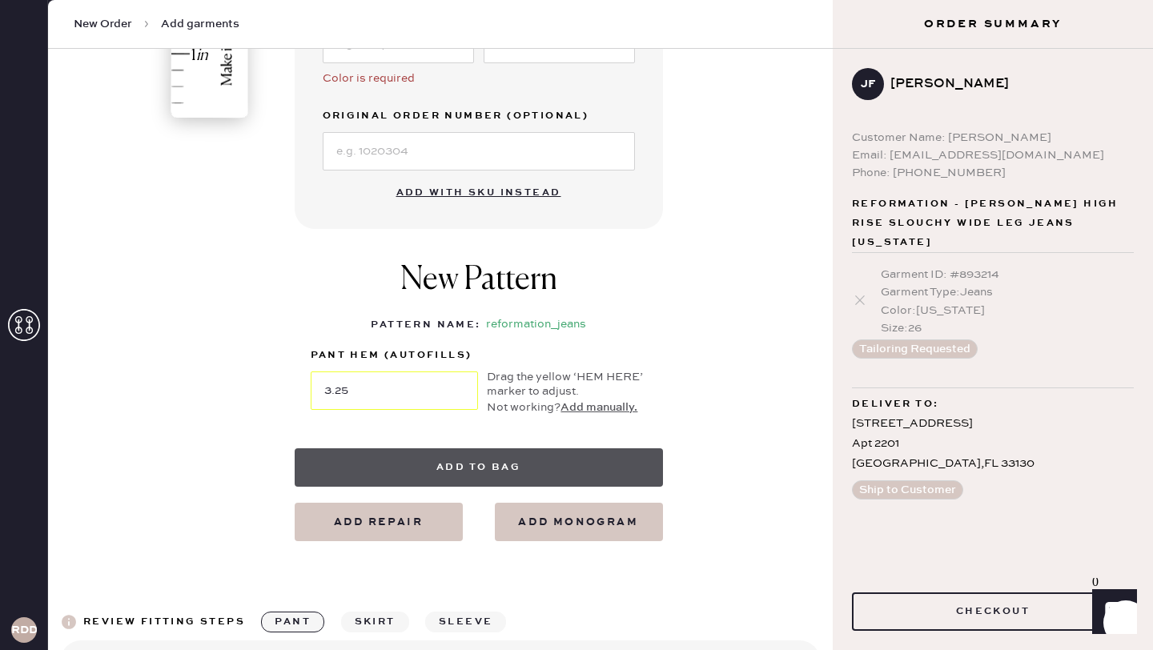
click at [478, 474] on button "Add to bag" at bounding box center [479, 467] width 368 height 38
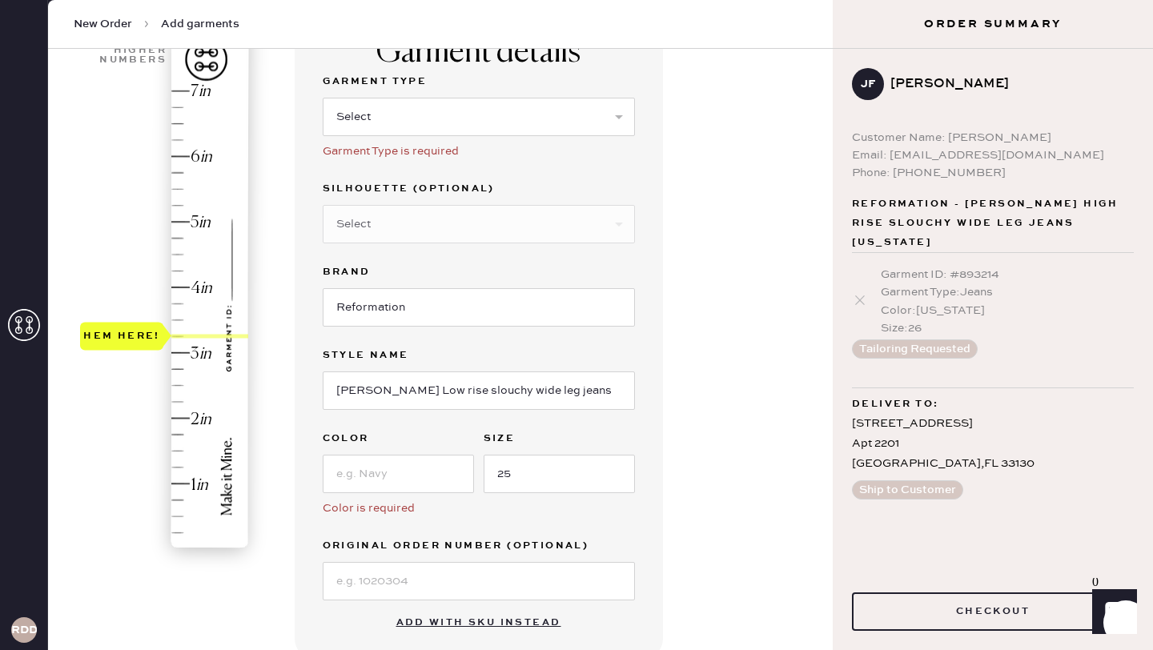
scroll to position [164, 0]
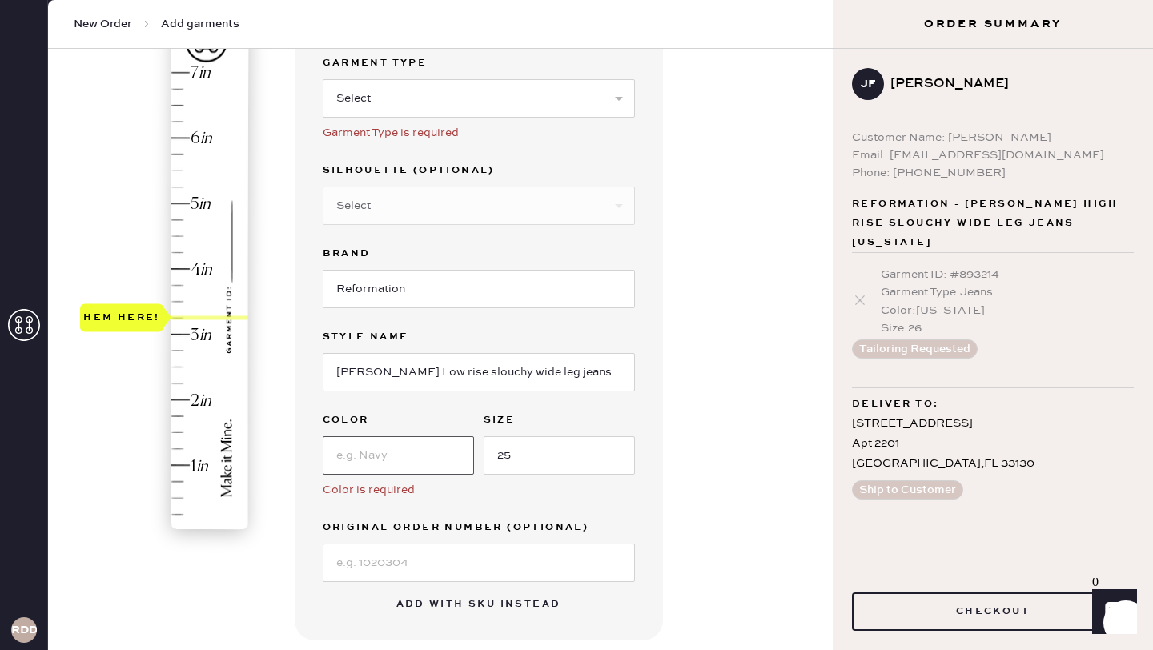
click at [368, 456] on input at bounding box center [398, 455] width 151 height 38
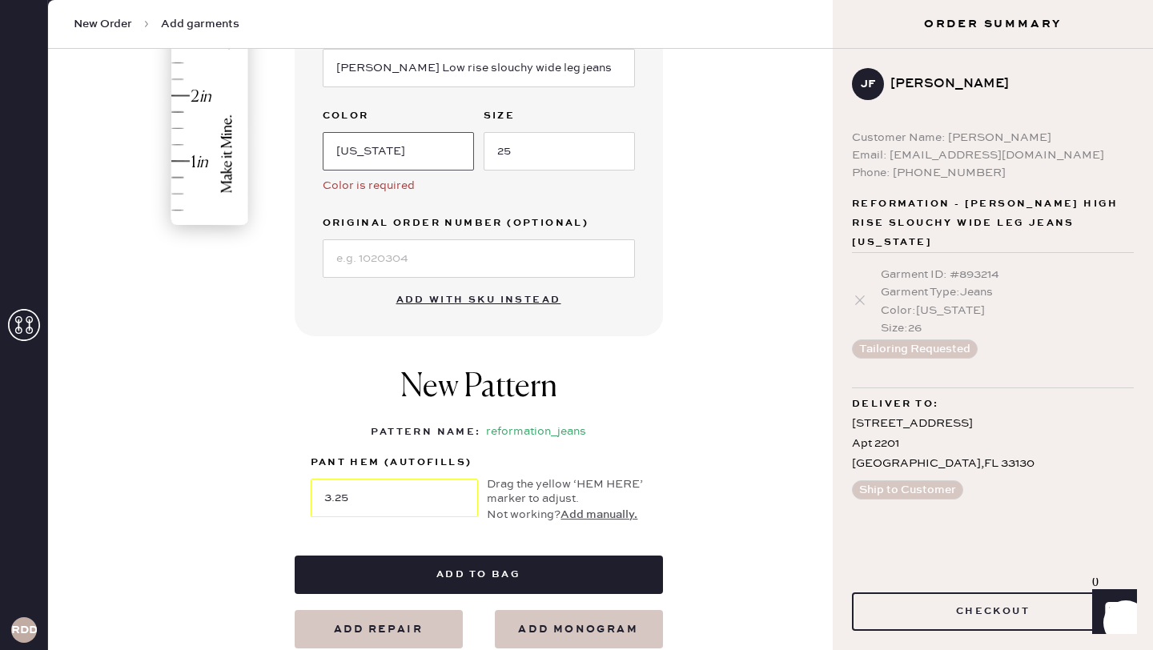
scroll to position [470, 0]
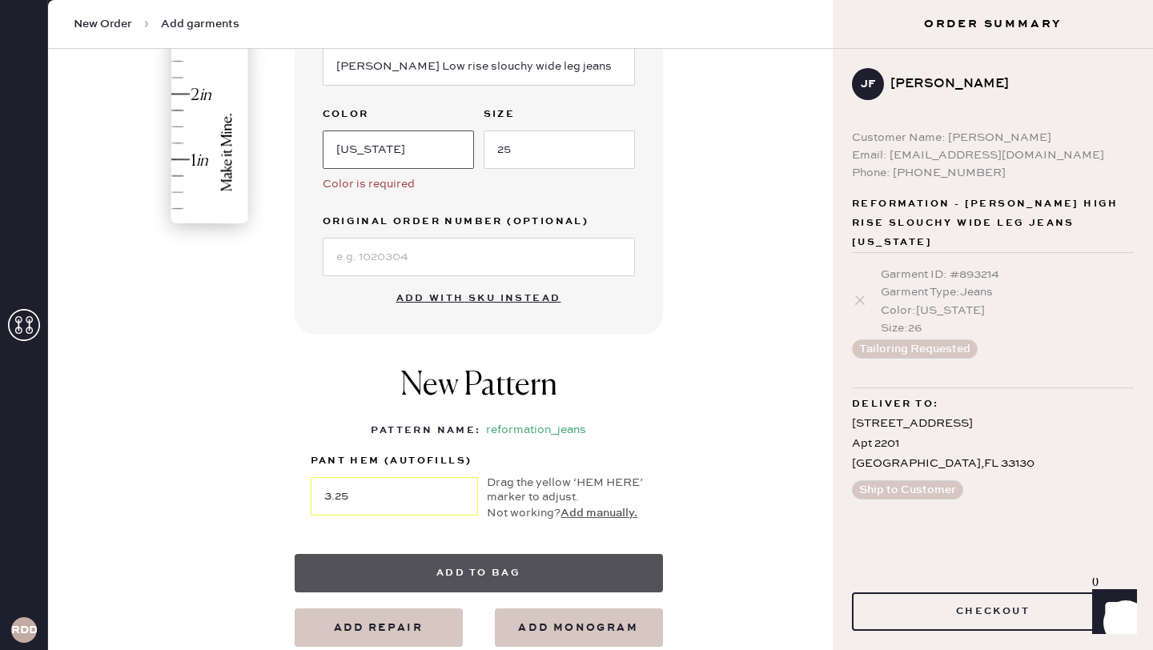
type input "[US_STATE]"
click at [472, 581] on button "Add to bag" at bounding box center [479, 573] width 368 height 38
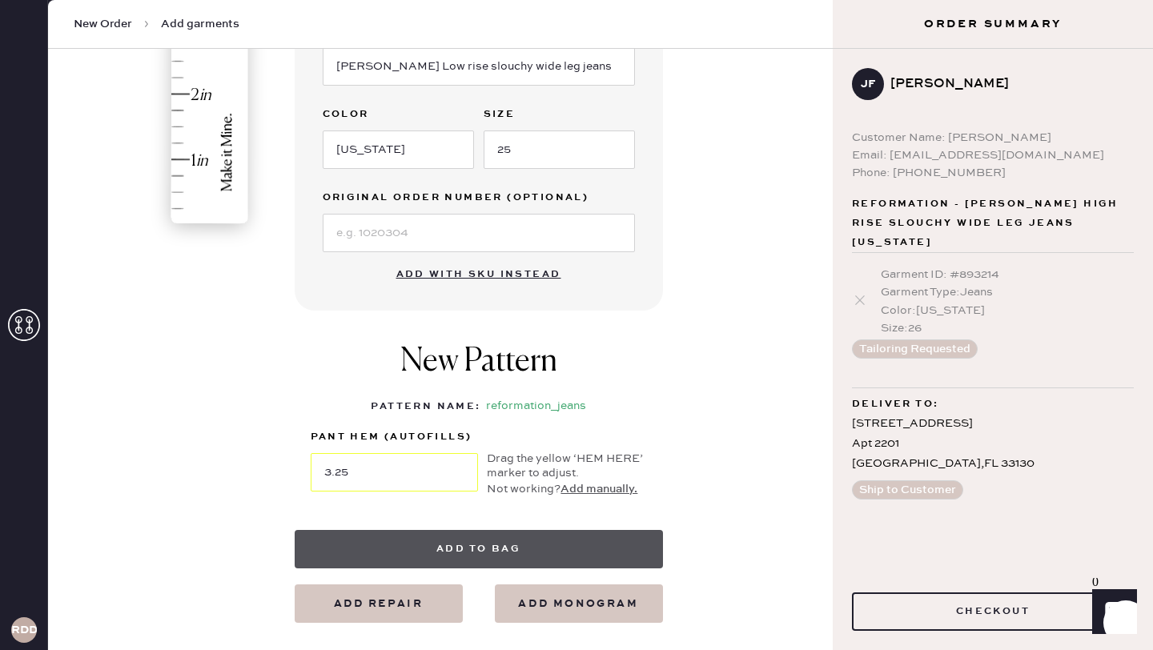
click at [488, 551] on button "Add to bag" at bounding box center [479, 549] width 368 height 38
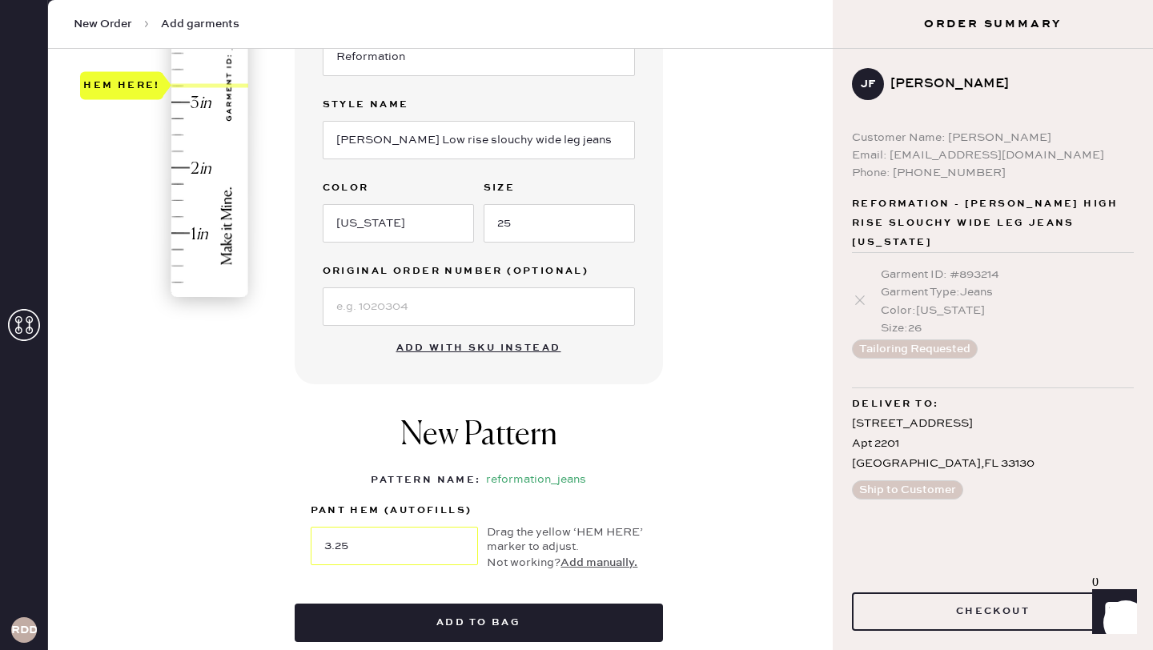
scroll to position [492, 0]
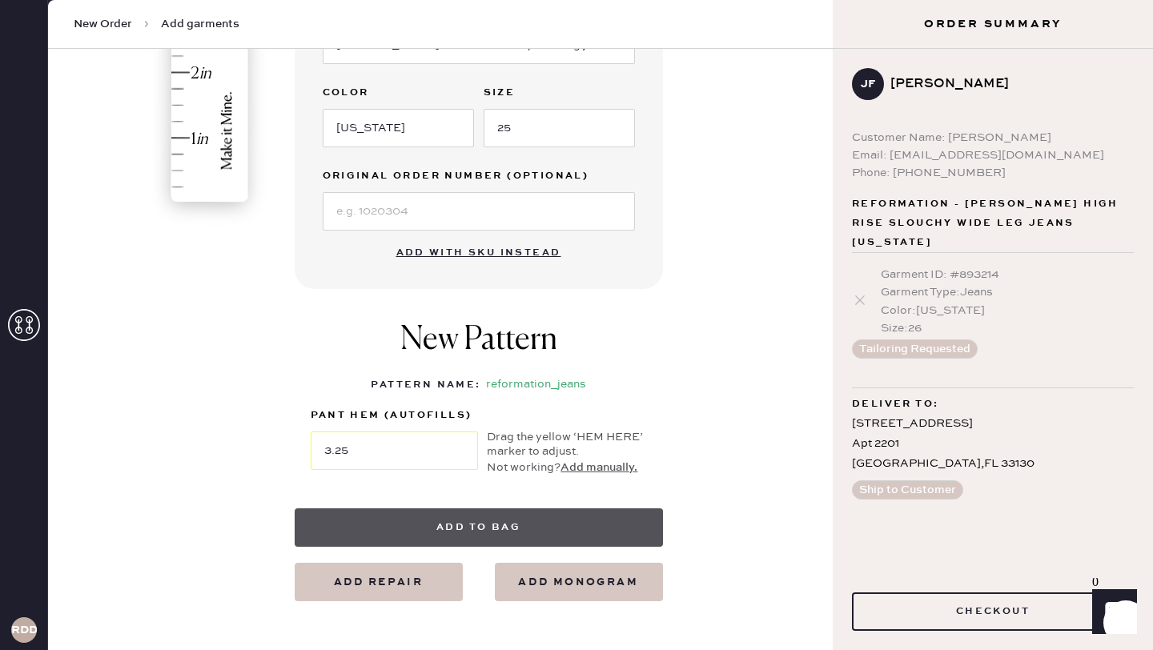
click at [499, 528] on button "Add to bag" at bounding box center [479, 527] width 368 height 38
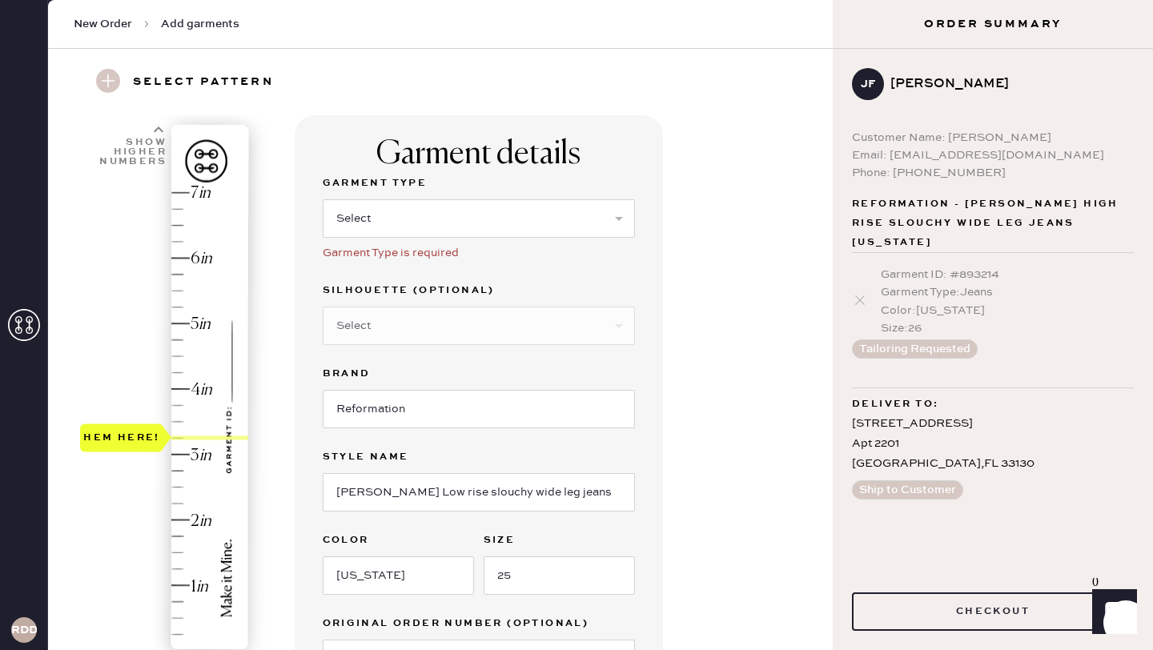
scroll to position [11, 0]
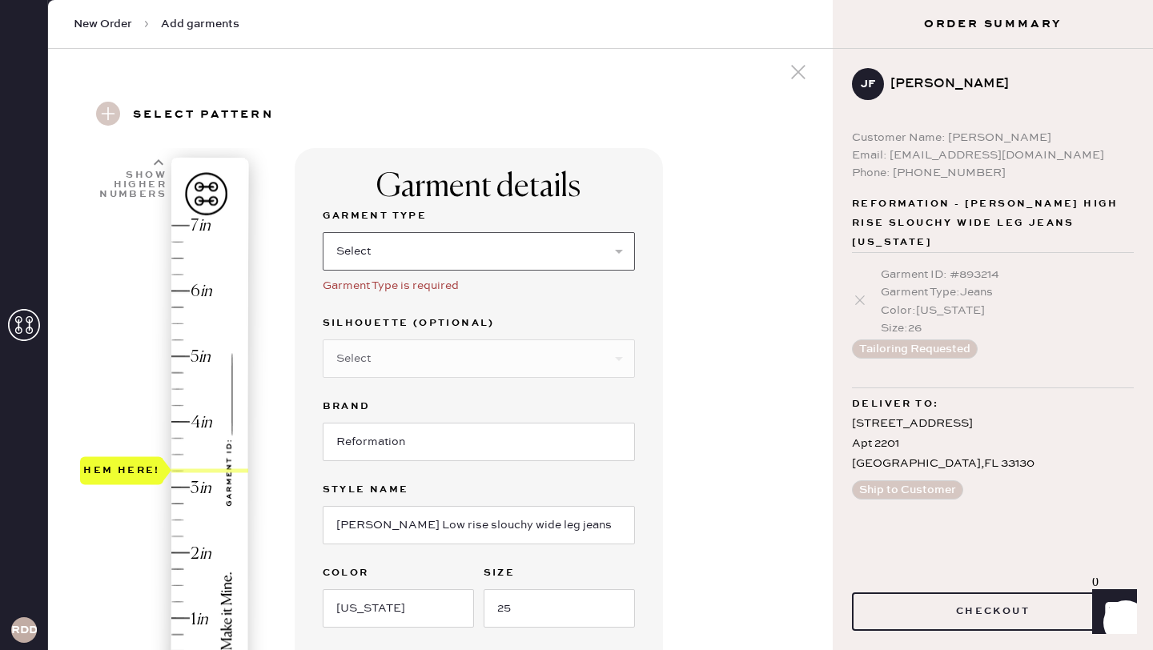
click at [486, 258] on select "Select Basic Skirt Jeans Leggings Pants Shorts Basic Sleeved Dress Basic Sleeve…" at bounding box center [479, 251] width 312 height 38
select select "2"
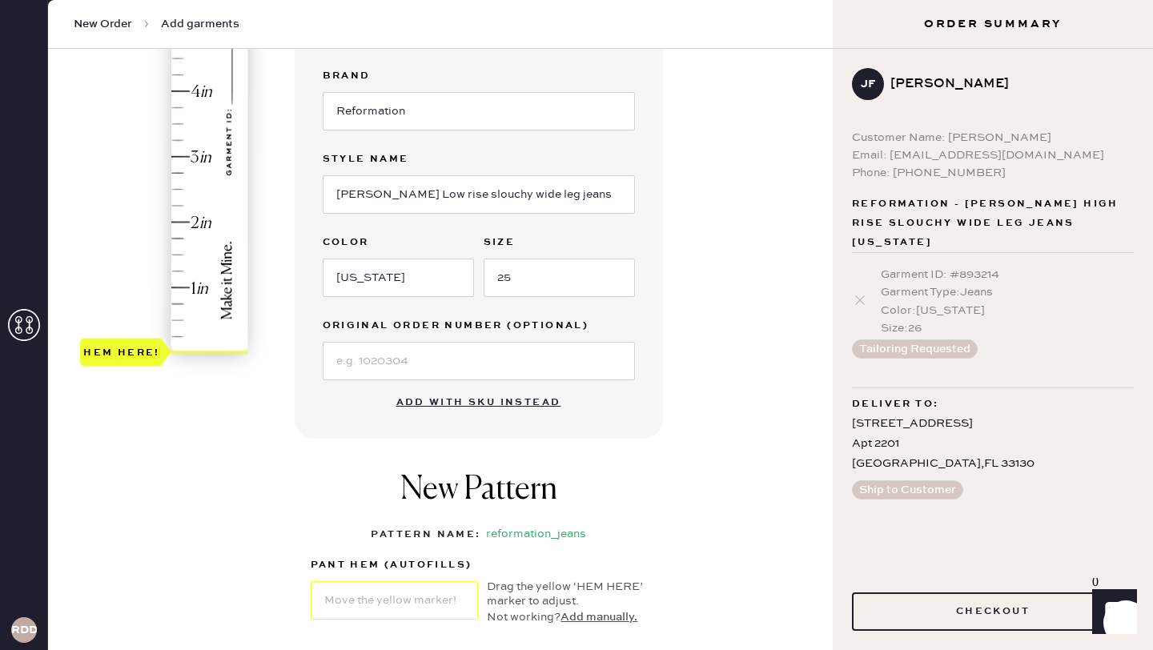
scroll to position [275, 0]
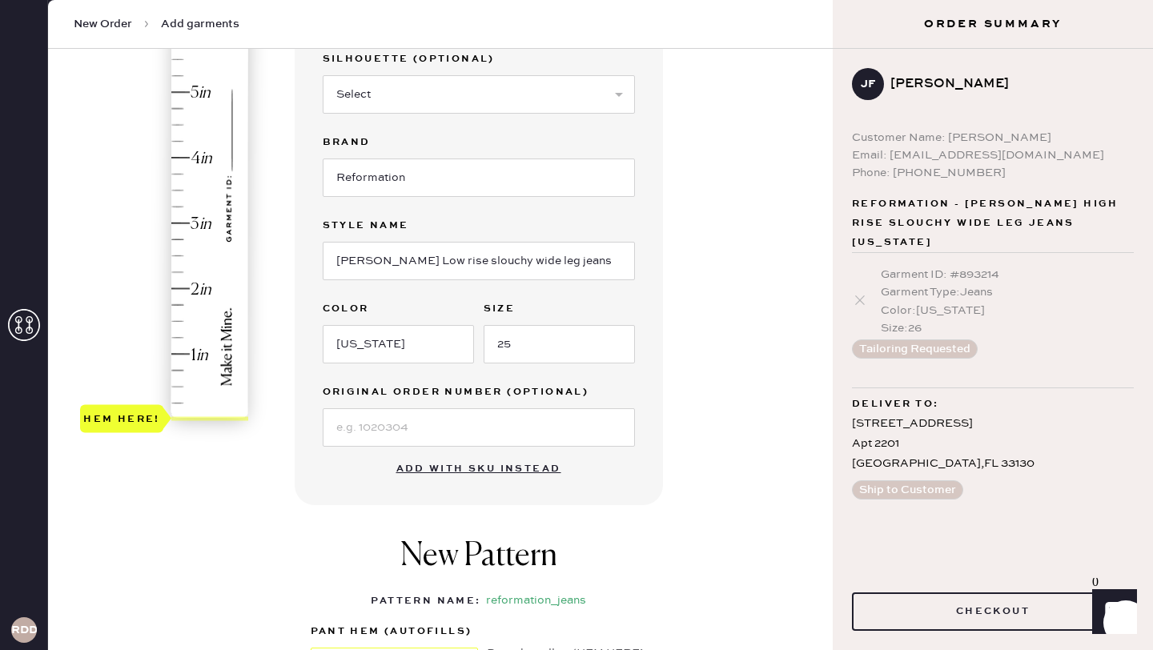
type input "3.25"
click at [179, 203] on div "Hem here!" at bounding box center [165, 190] width 171 height 472
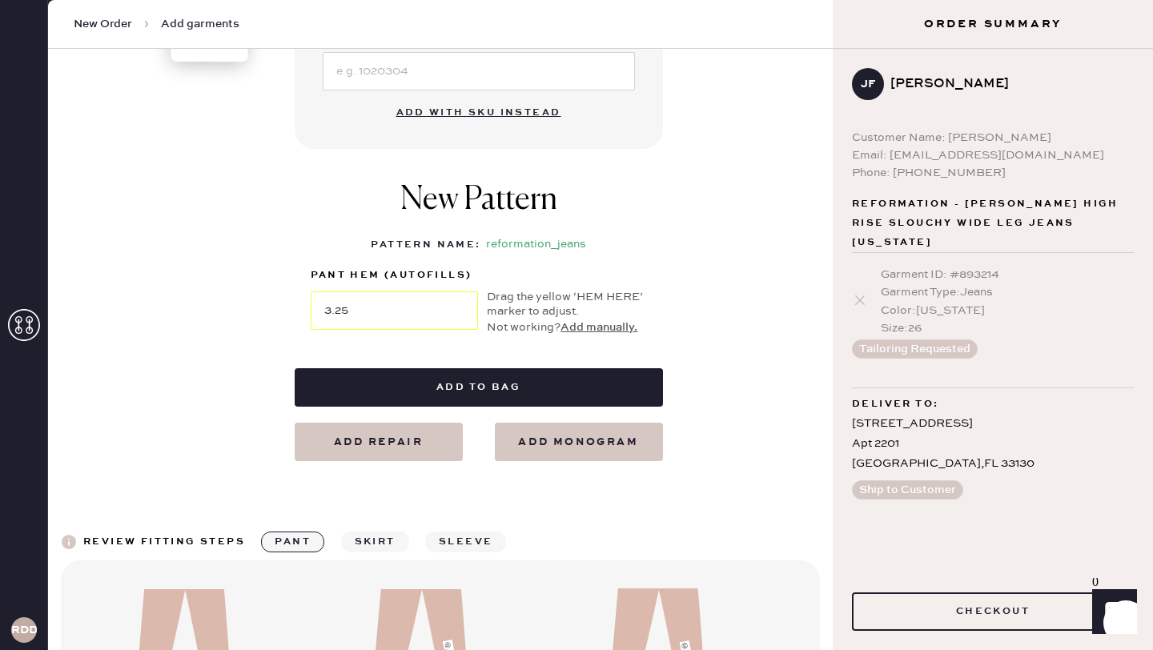
scroll to position [661, 0]
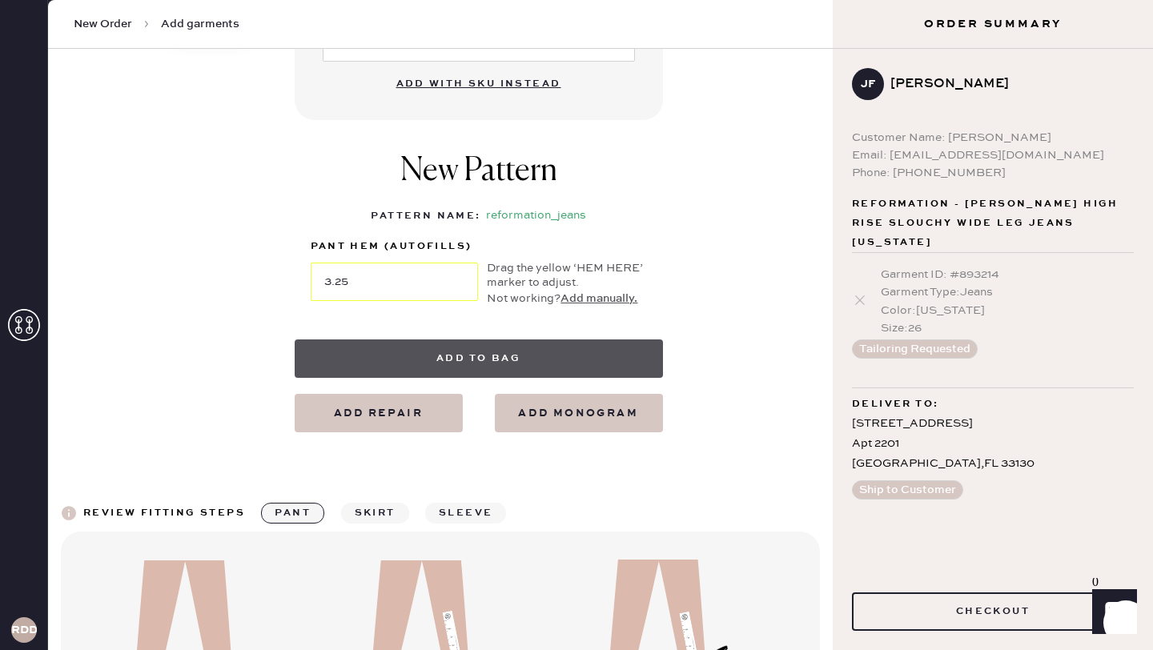
click at [465, 352] on button "Add to bag" at bounding box center [479, 359] width 368 height 38
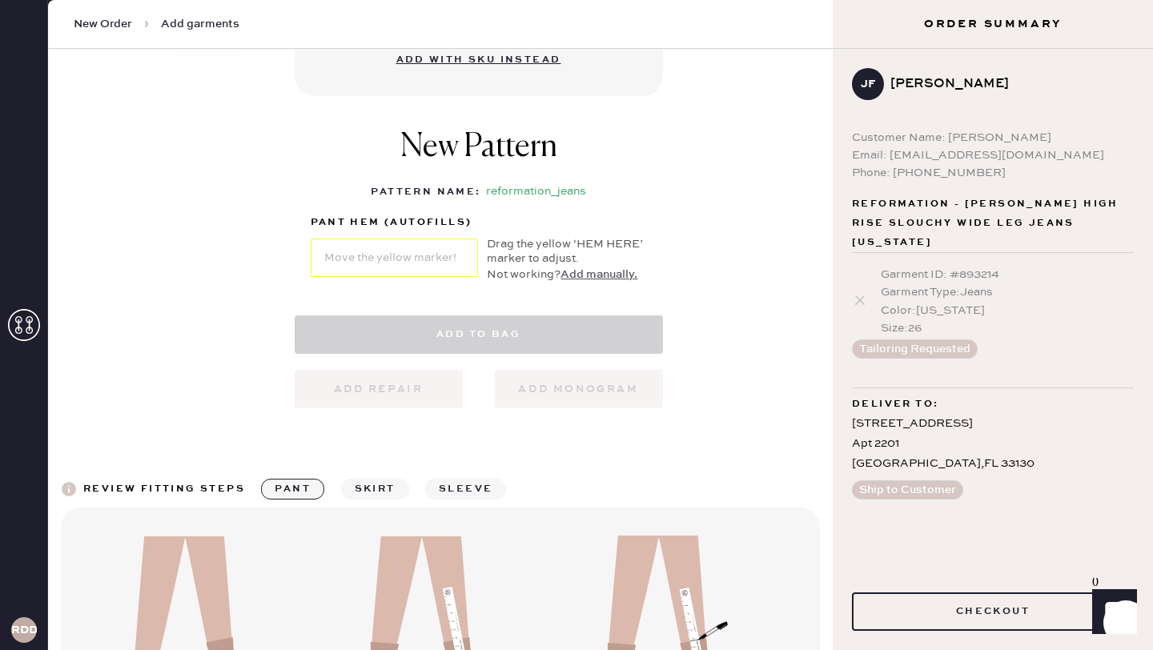
select select "2"
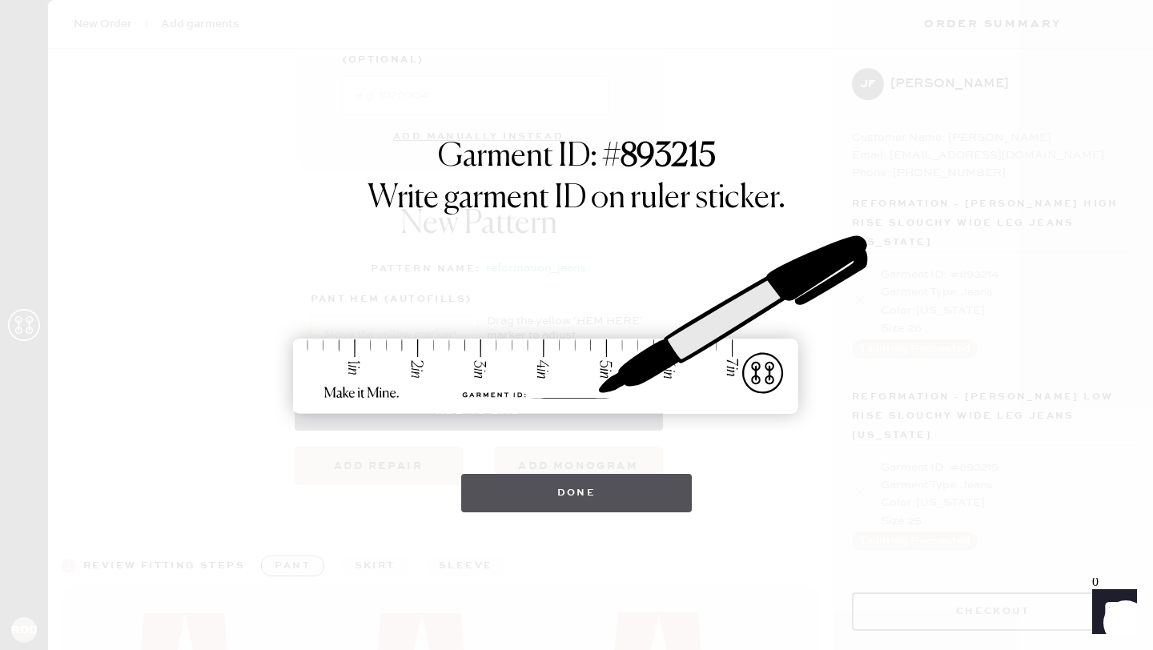
click at [572, 503] on button "Done" at bounding box center [576, 493] width 231 height 38
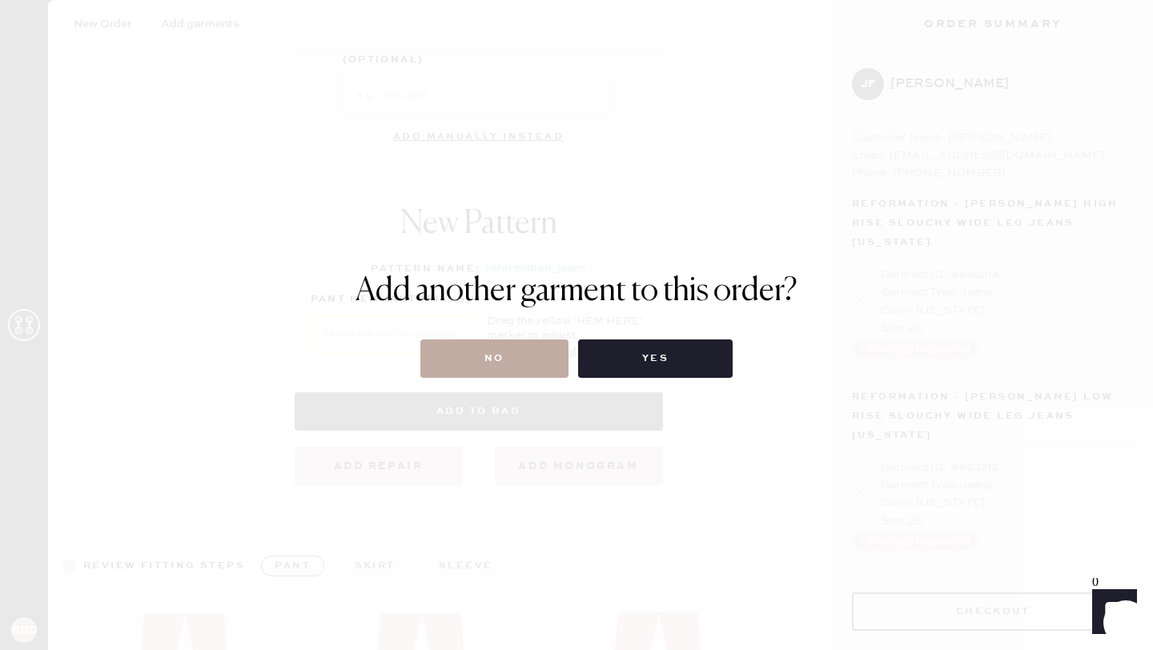
click at [500, 357] on button "No" at bounding box center [494, 359] width 148 height 38
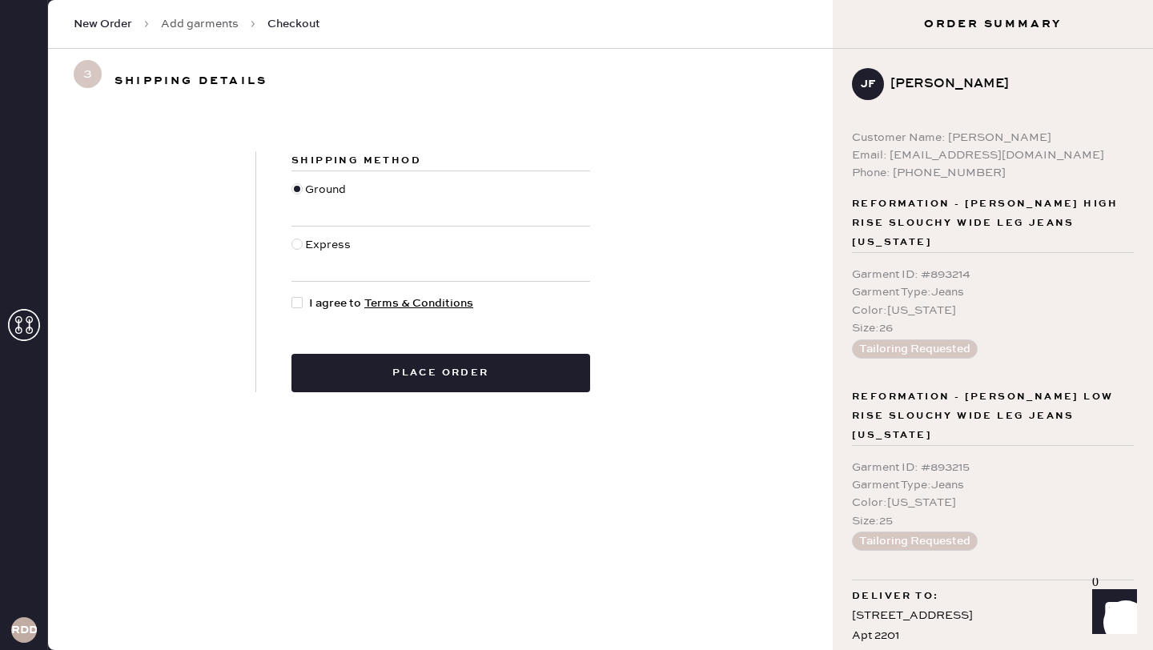
click at [297, 303] on div at bounding box center [296, 302] width 11 height 11
click at [292, 295] on input "I agree to Terms & Conditions" at bounding box center [291, 295] width 1 height 1
checkbox input "true"
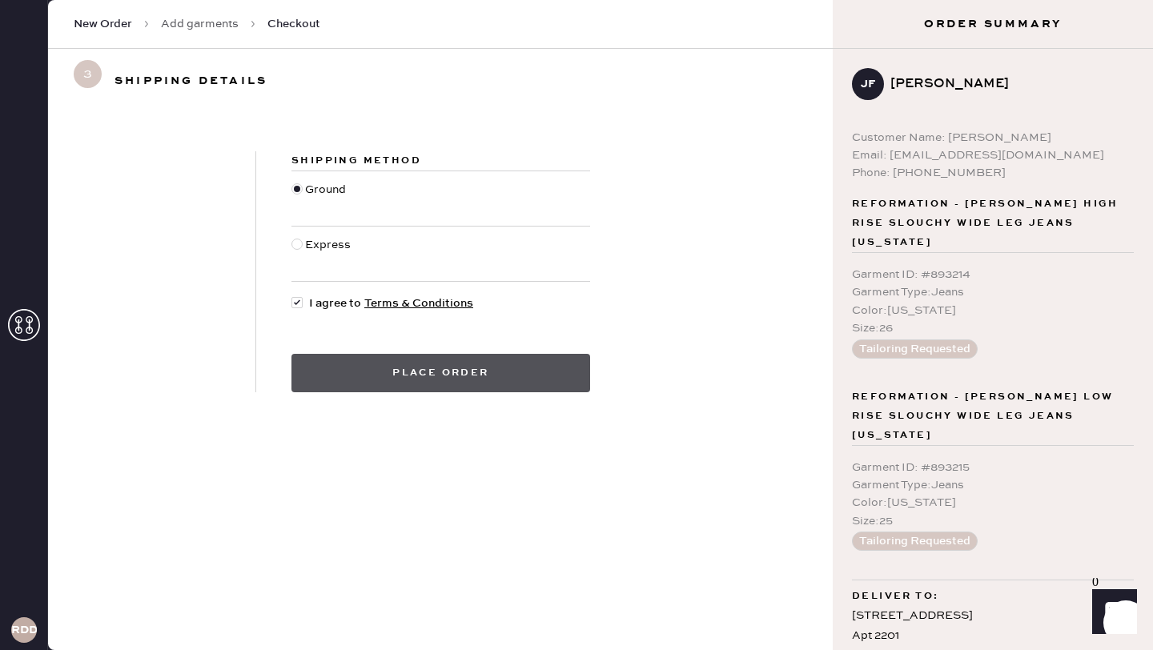
click at [562, 368] on button "Place order" at bounding box center [440, 373] width 299 height 38
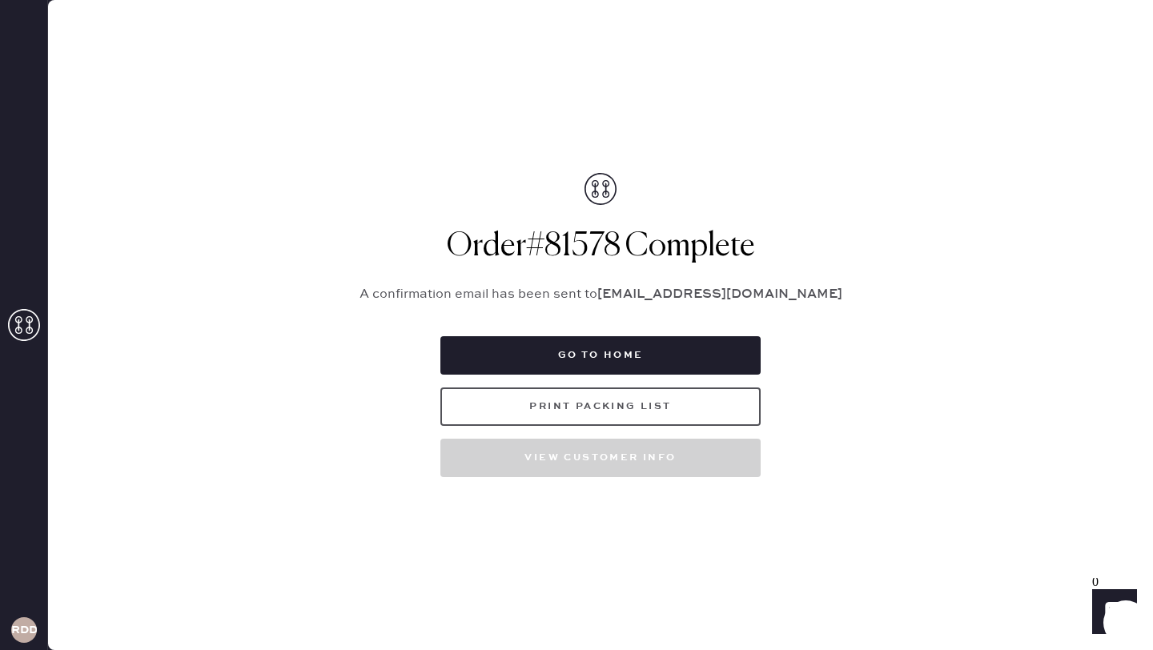
click at [546, 406] on button "Print Packing List" at bounding box center [600, 407] width 320 height 38
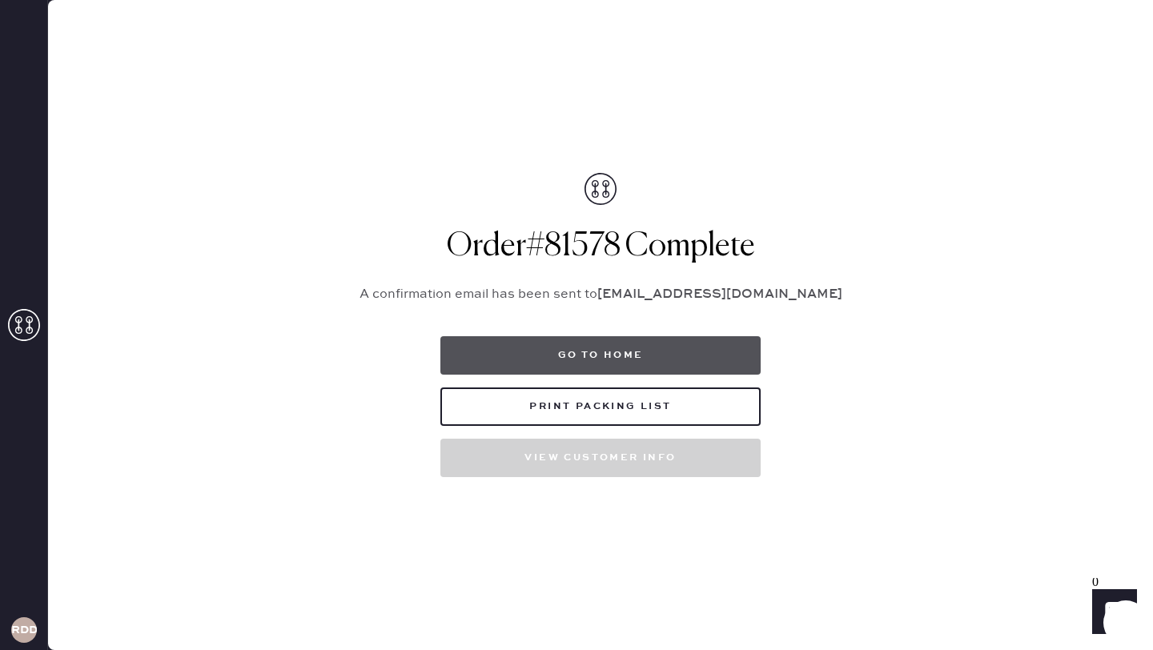
click at [635, 356] on button "Go to home" at bounding box center [600, 355] width 320 height 38
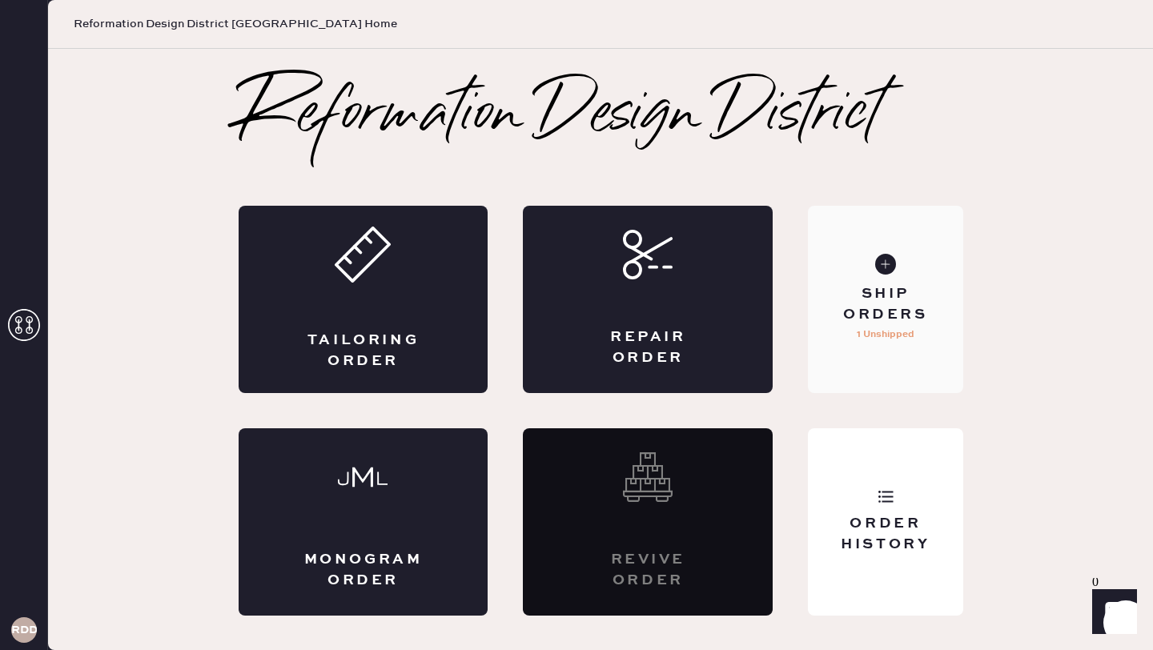
click at [870, 352] on div "Ship Orders 1 Unshipped" at bounding box center [885, 299] width 155 height 187
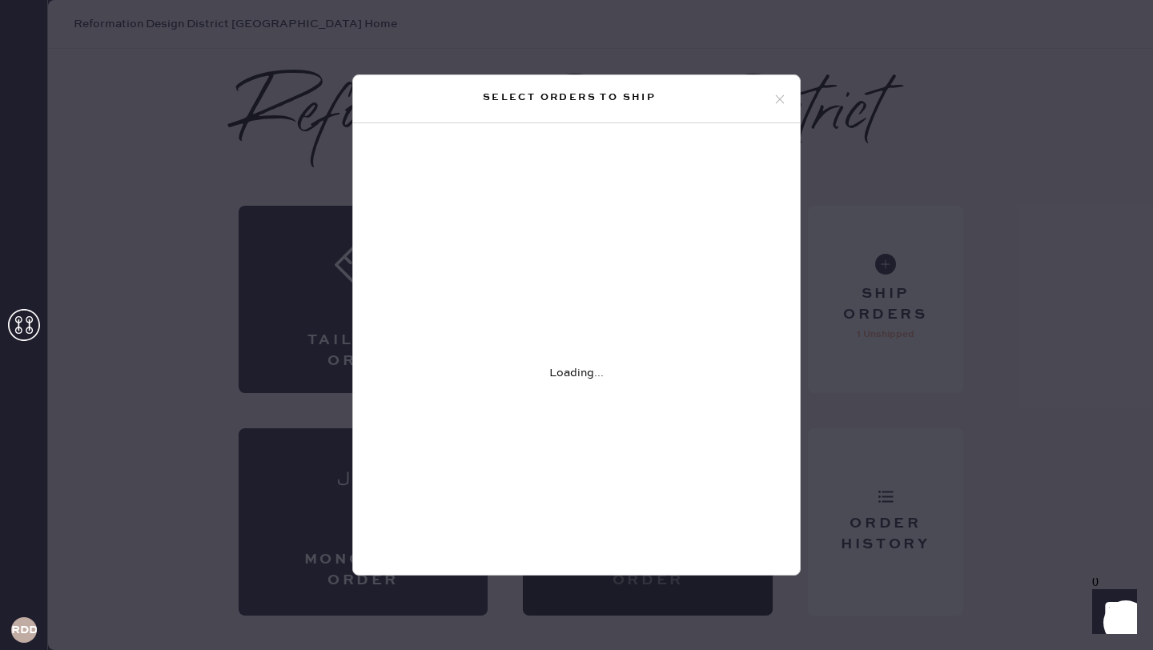
click at [777, 94] on icon at bounding box center [780, 99] width 14 height 14
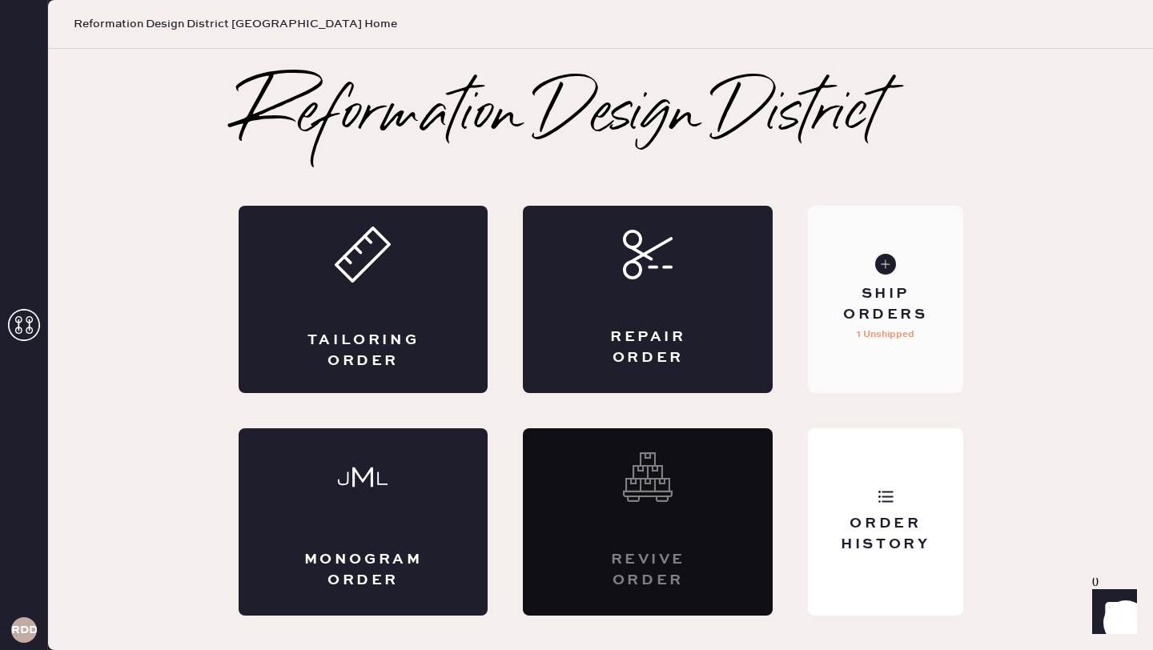
click at [878, 364] on div "Ship Orders 1 Unshipped" at bounding box center [885, 299] width 155 height 187
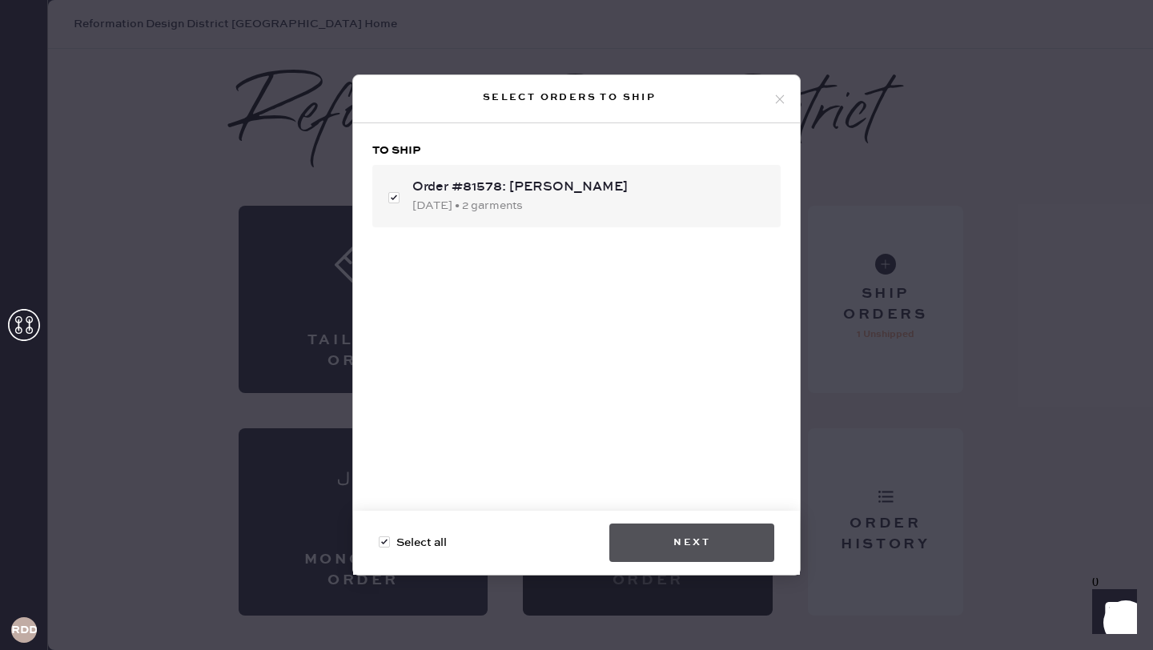
click at [712, 548] on button "Next" at bounding box center [691, 543] width 165 height 38
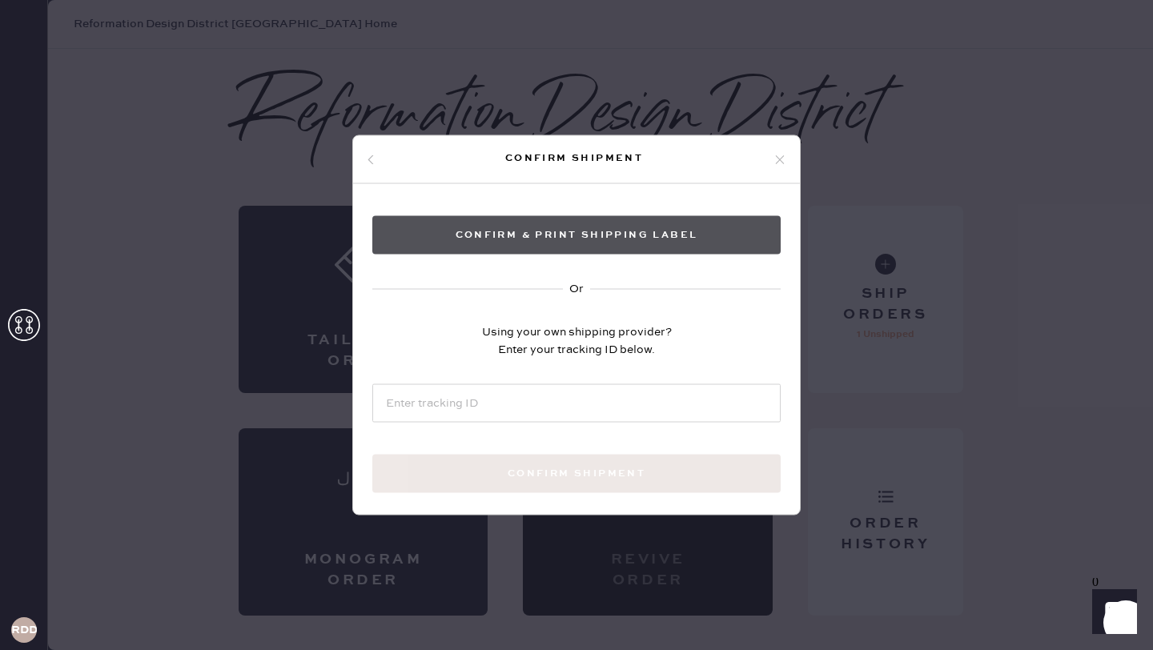
click at [605, 238] on button "Confirm & Print shipping label" at bounding box center [576, 235] width 408 height 38
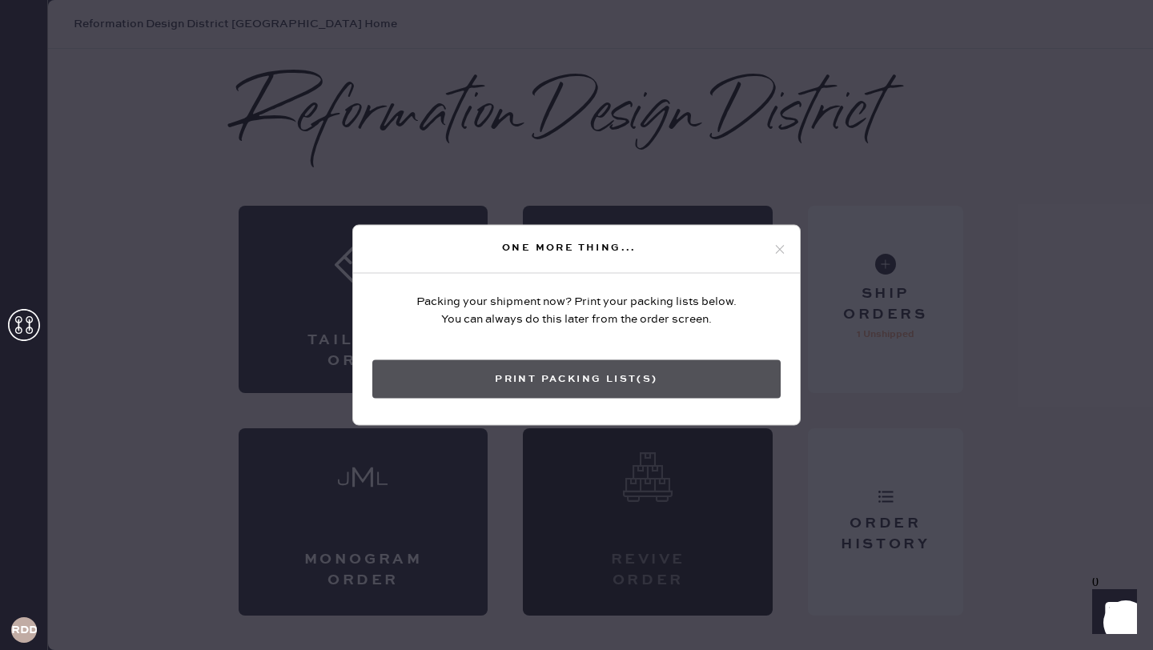
click at [545, 368] on button "Print Packing List(s)" at bounding box center [576, 379] width 408 height 38
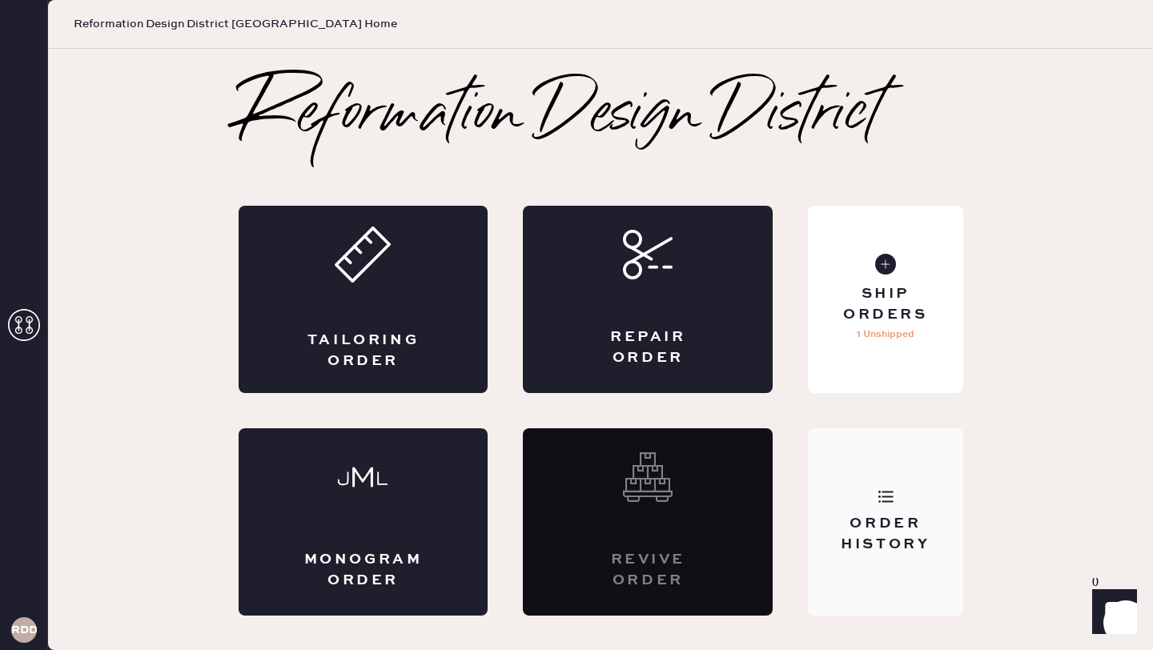
click at [886, 506] on div "Order History" at bounding box center [885, 521] width 155 height 187
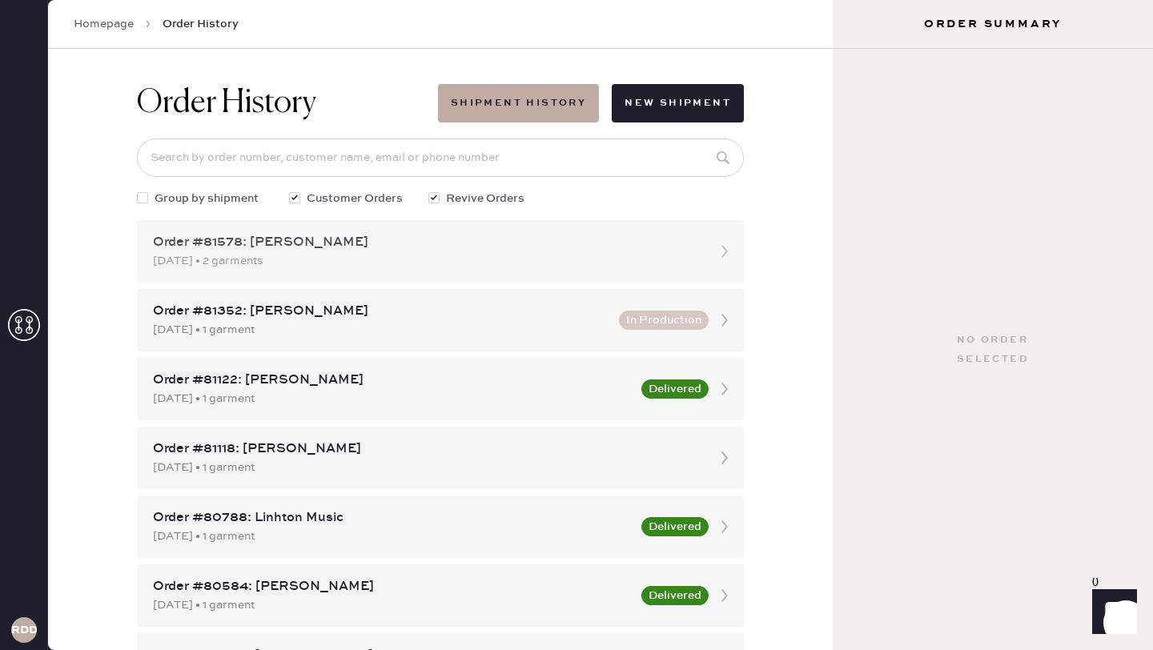
click at [469, 251] on div "Order #81578: [PERSON_NAME]" at bounding box center [426, 242] width 546 height 19
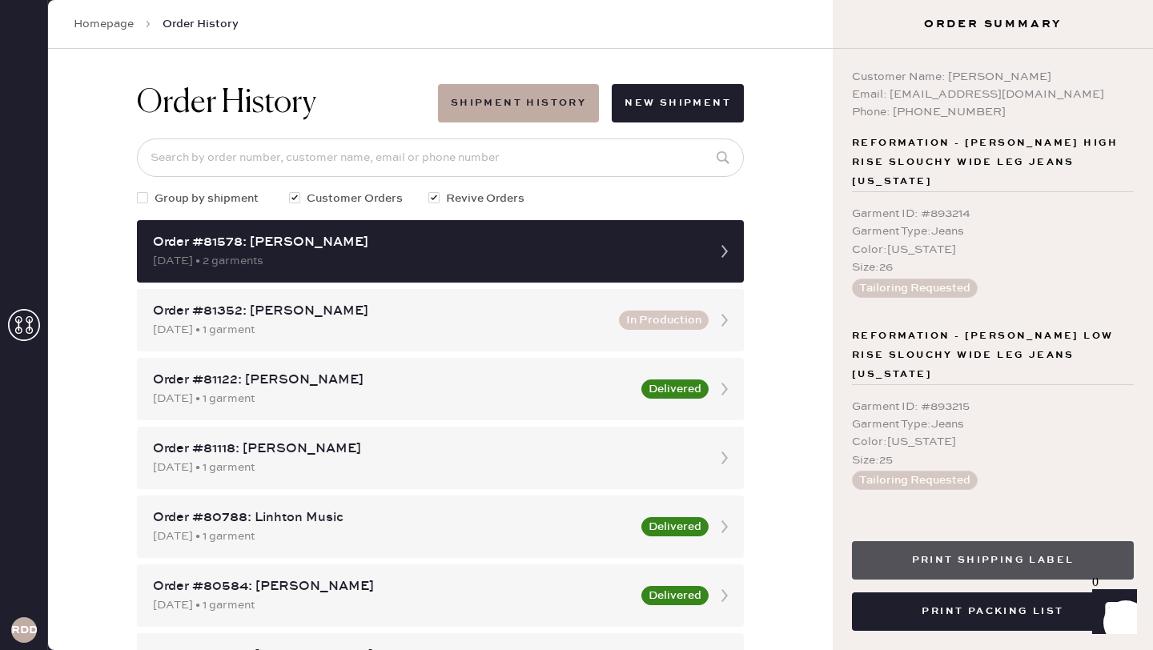
click at [917, 552] on button "Print Shipping Label" at bounding box center [993, 560] width 282 height 38
